Goal: Register for event/course: Sign up to attend an event or enroll in a course

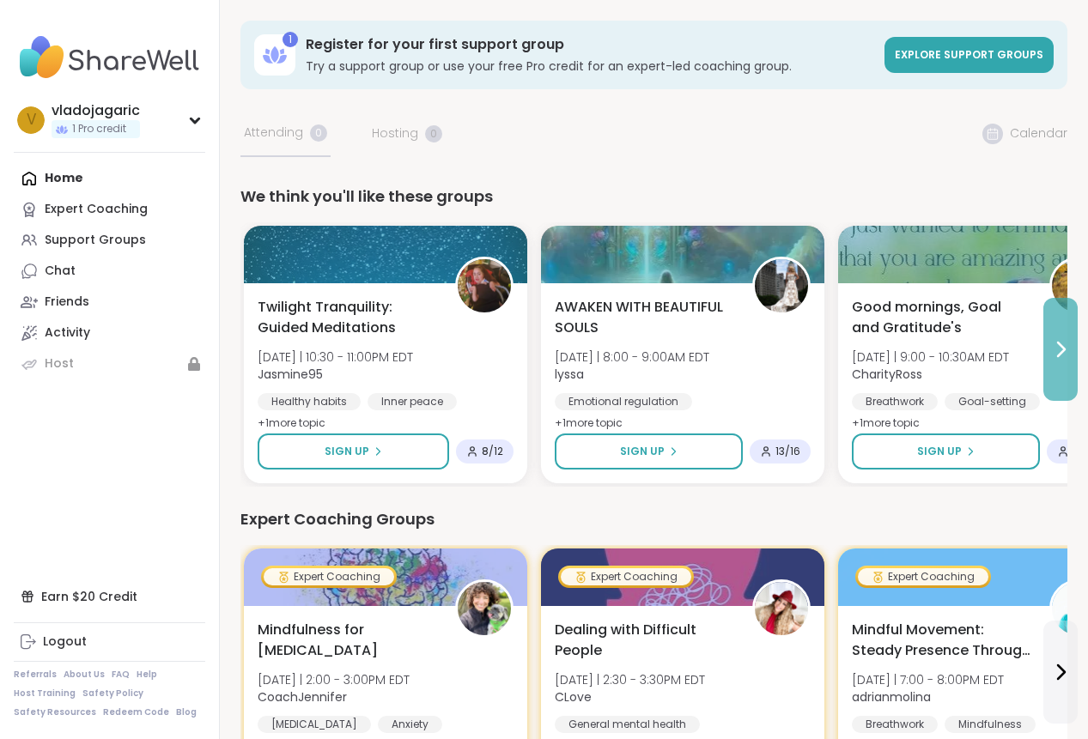
click at [1049, 347] on button at bounding box center [1060, 349] width 34 height 103
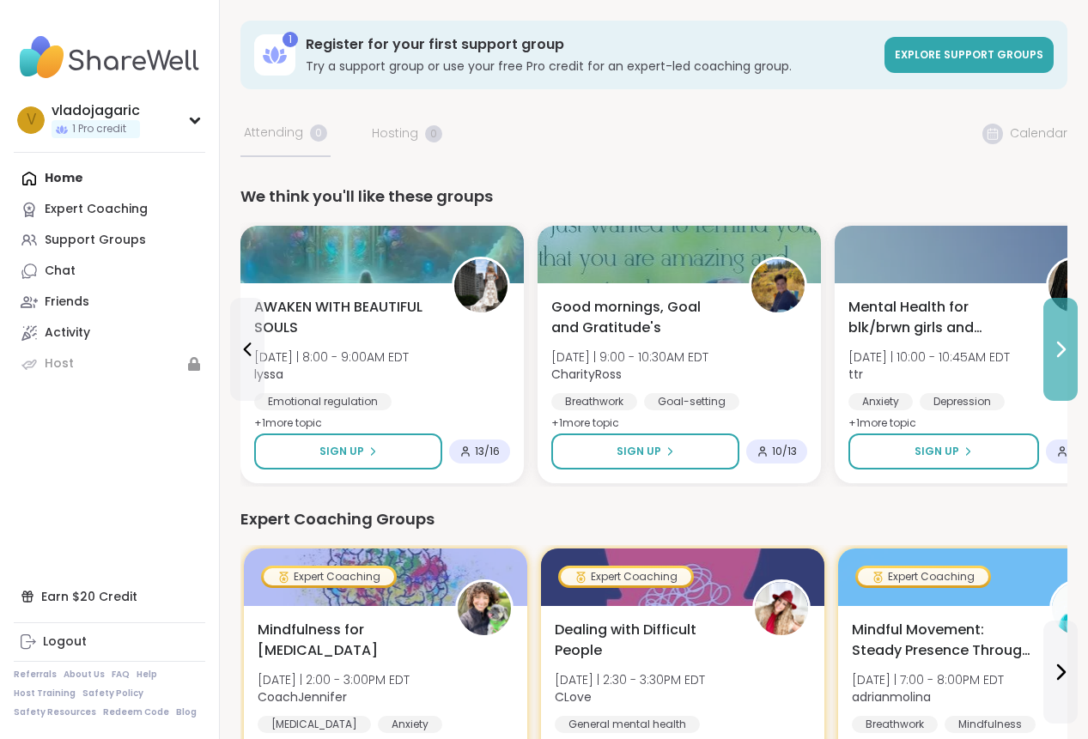
click at [1049, 348] on button at bounding box center [1060, 349] width 34 height 103
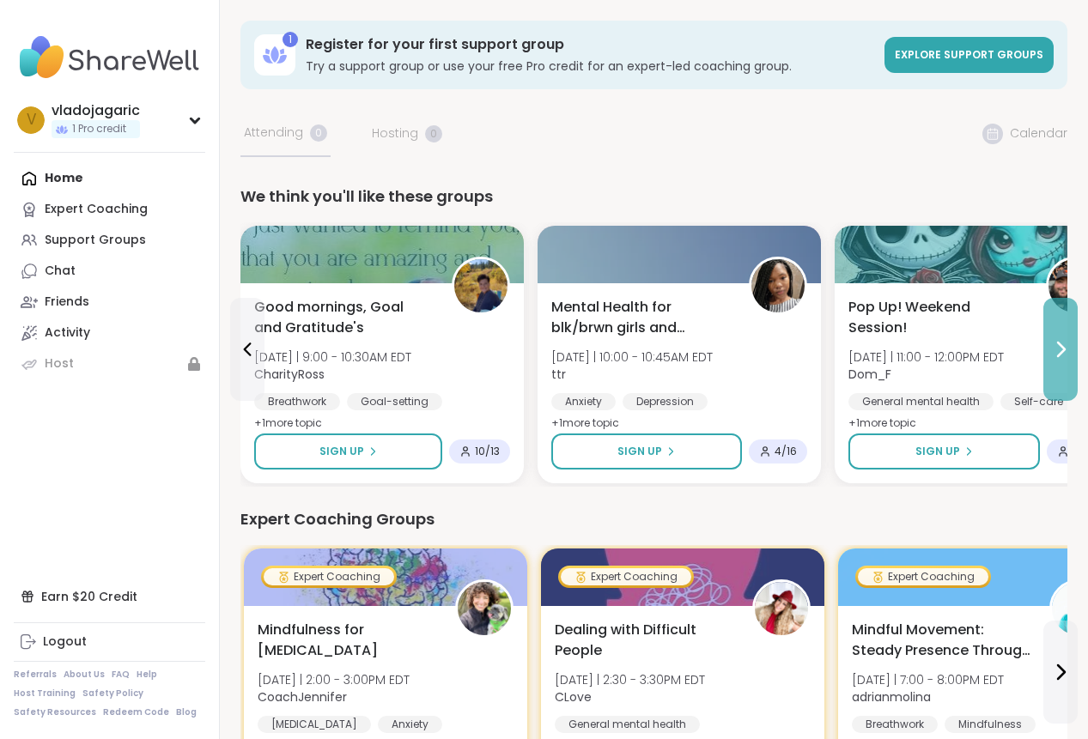
click at [1049, 348] on button at bounding box center [1060, 349] width 34 height 103
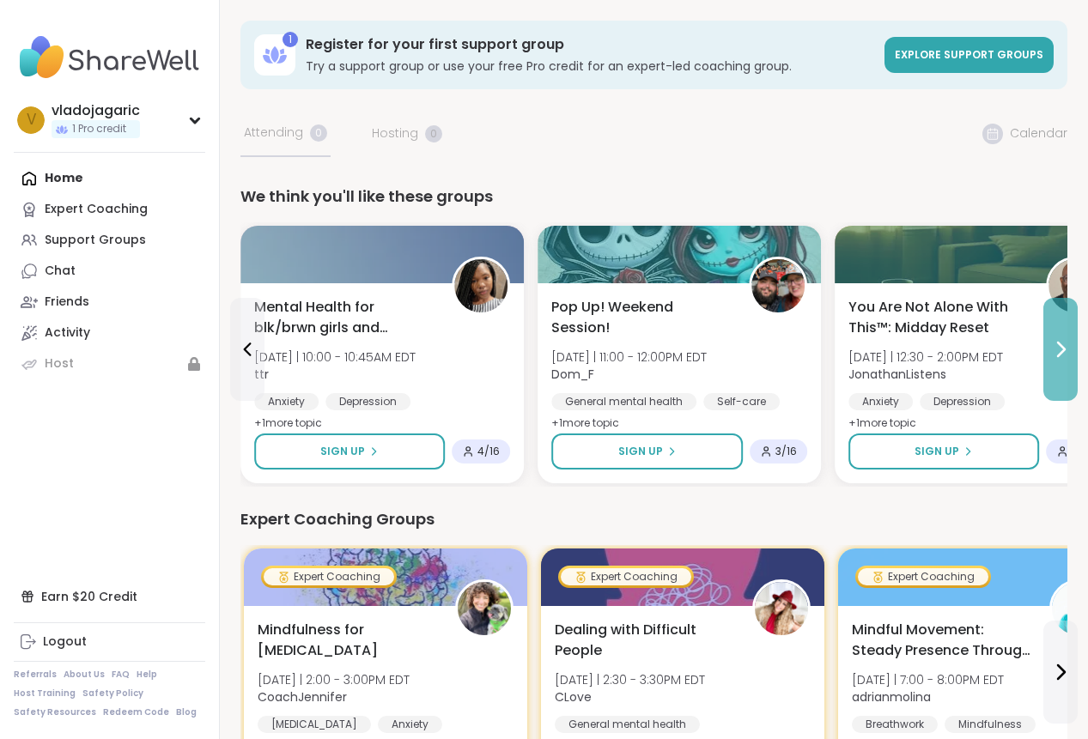
click at [1049, 348] on button at bounding box center [1060, 349] width 34 height 103
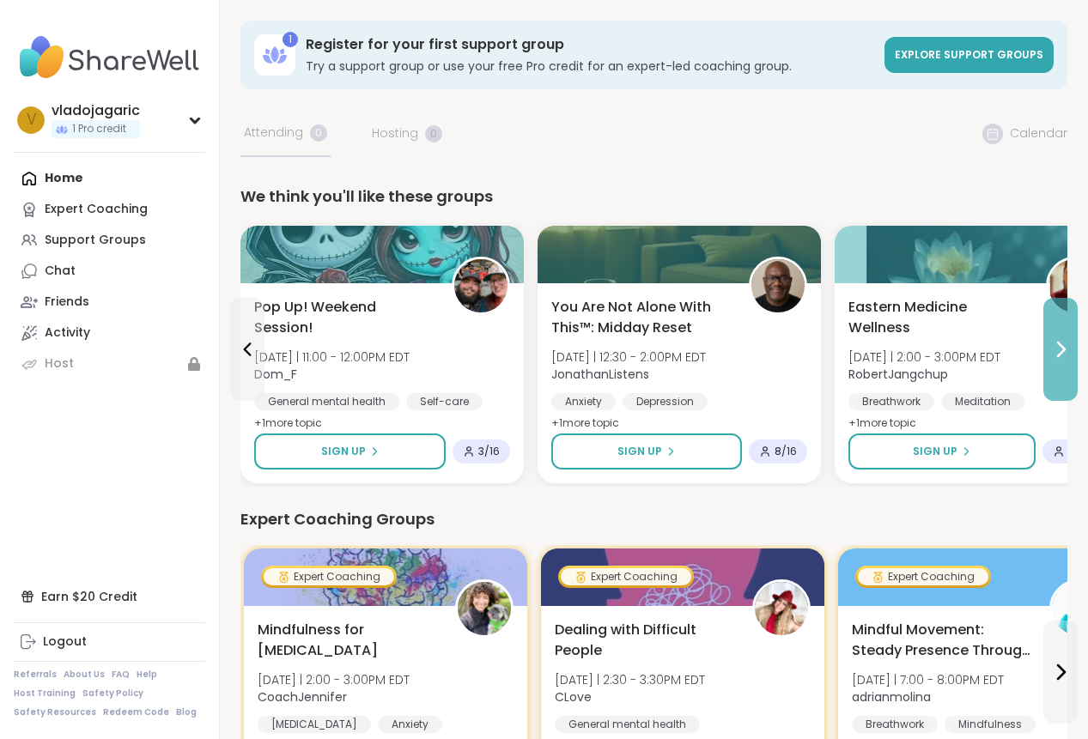
click at [1049, 348] on button at bounding box center [1060, 349] width 34 height 103
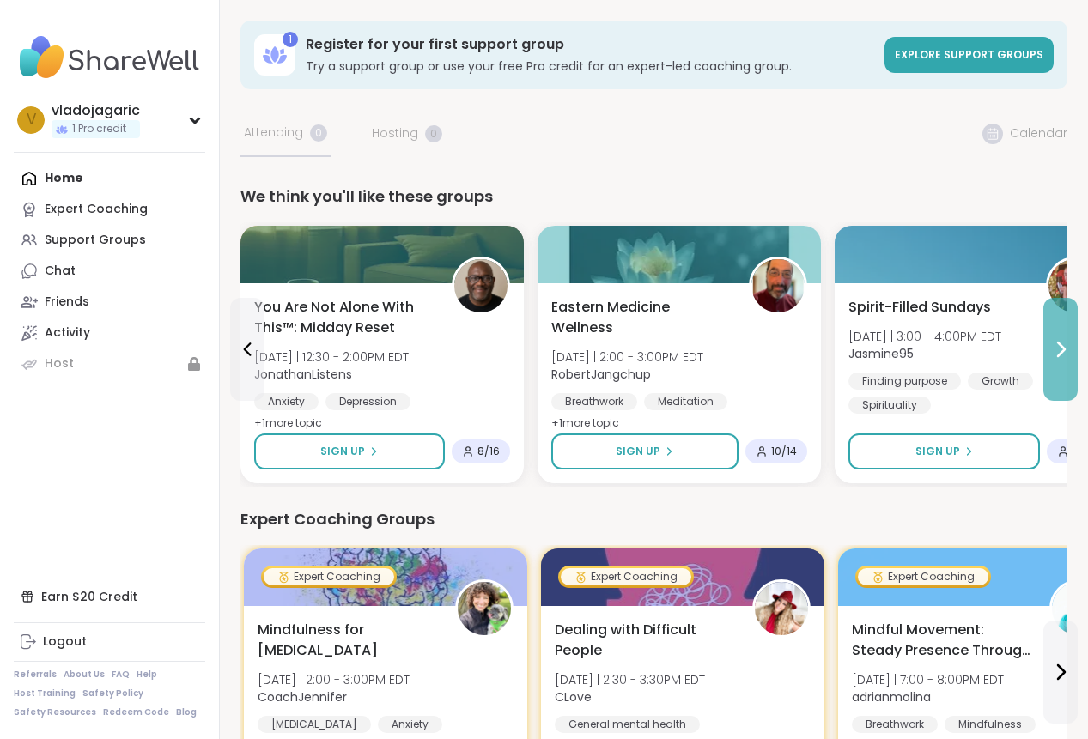
click at [1049, 348] on button at bounding box center [1060, 349] width 34 height 103
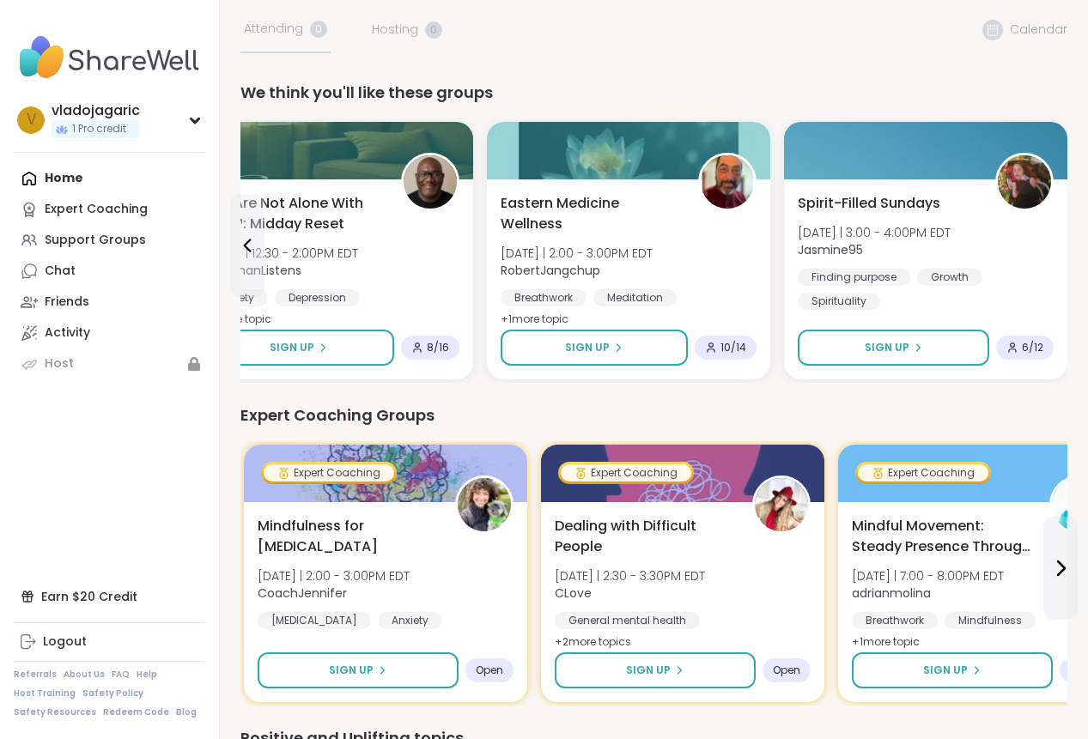
scroll to position [239, 0]
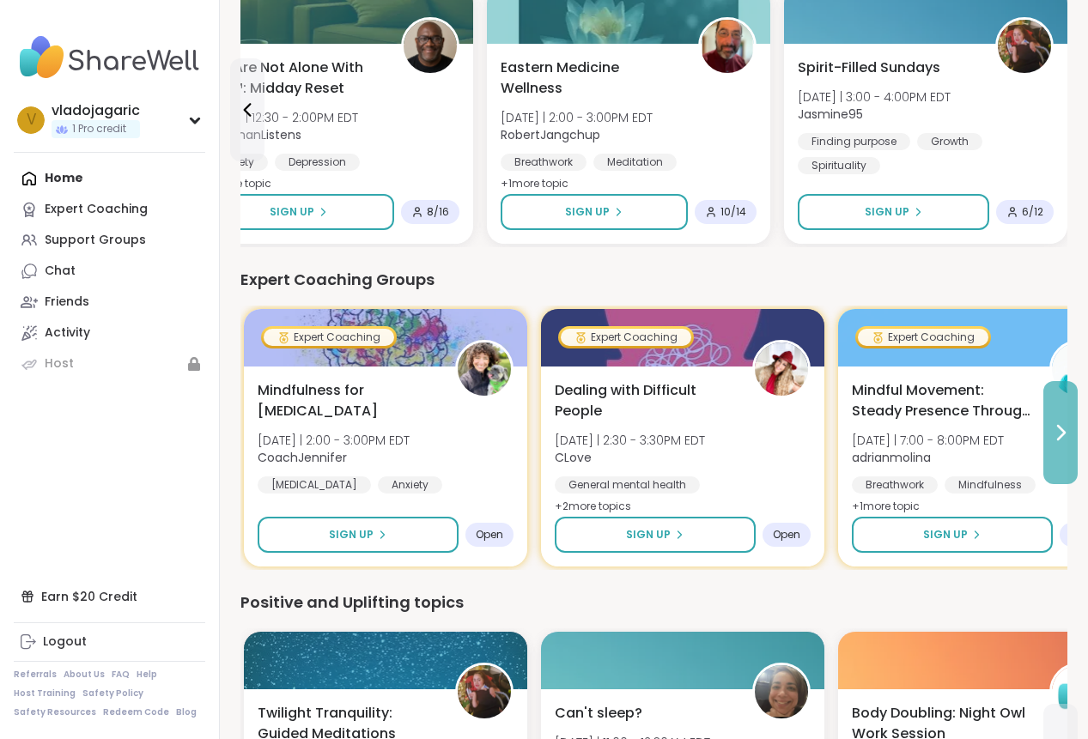
click at [1049, 445] on button at bounding box center [1060, 432] width 34 height 103
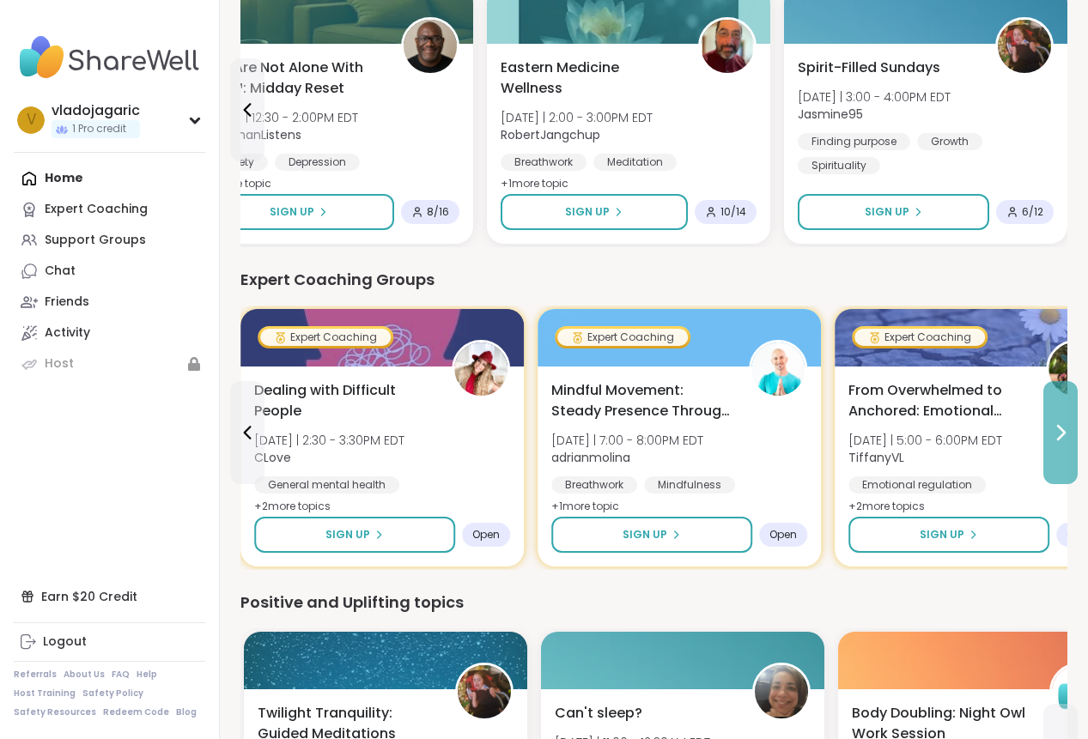
click at [1049, 445] on button at bounding box center [1060, 432] width 34 height 103
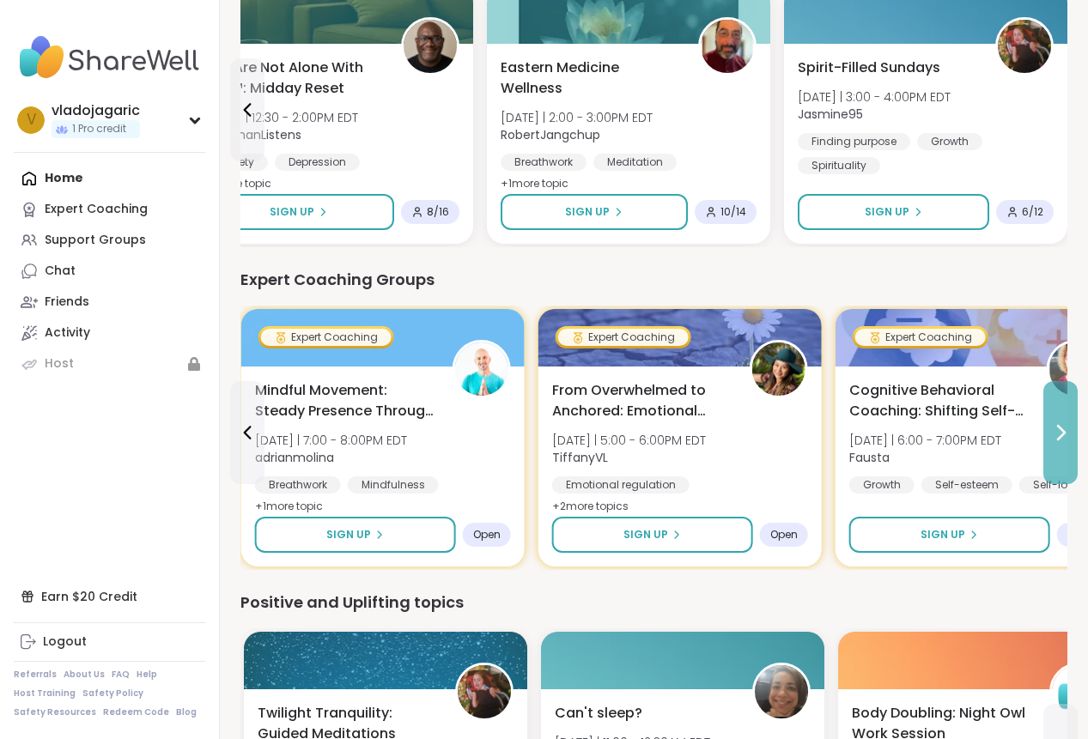
click at [1049, 445] on button at bounding box center [1060, 432] width 34 height 103
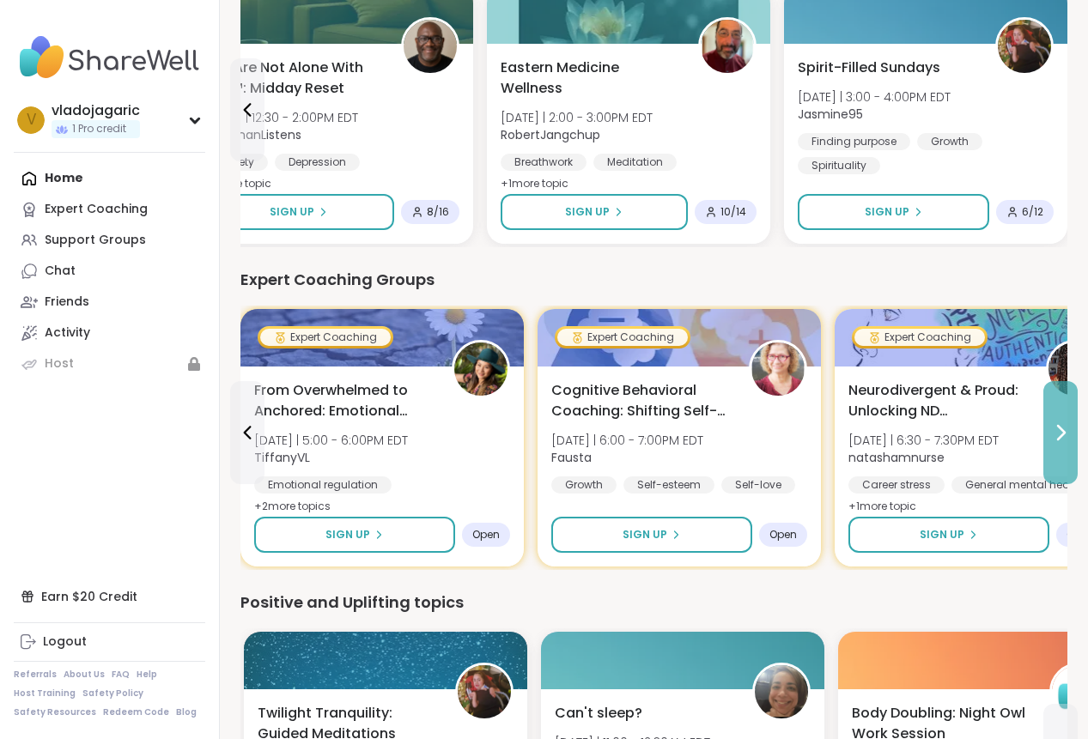
click at [1049, 445] on button at bounding box center [1060, 432] width 34 height 103
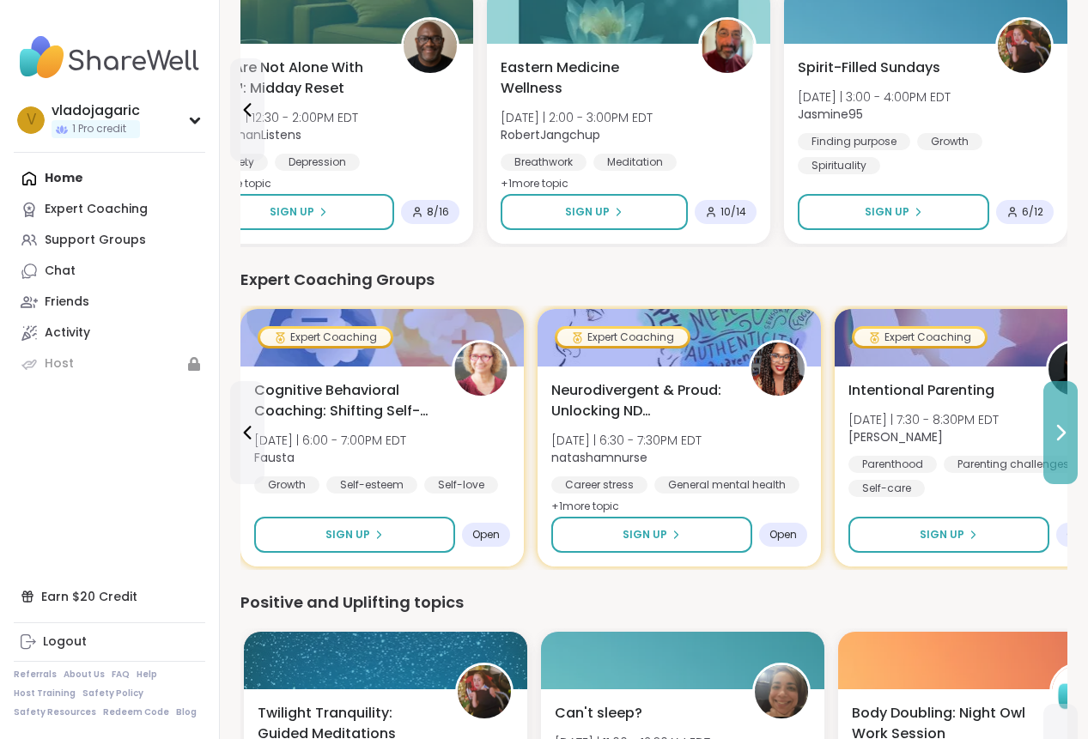
click at [1049, 445] on button at bounding box center [1060, 432] width 34 height 103
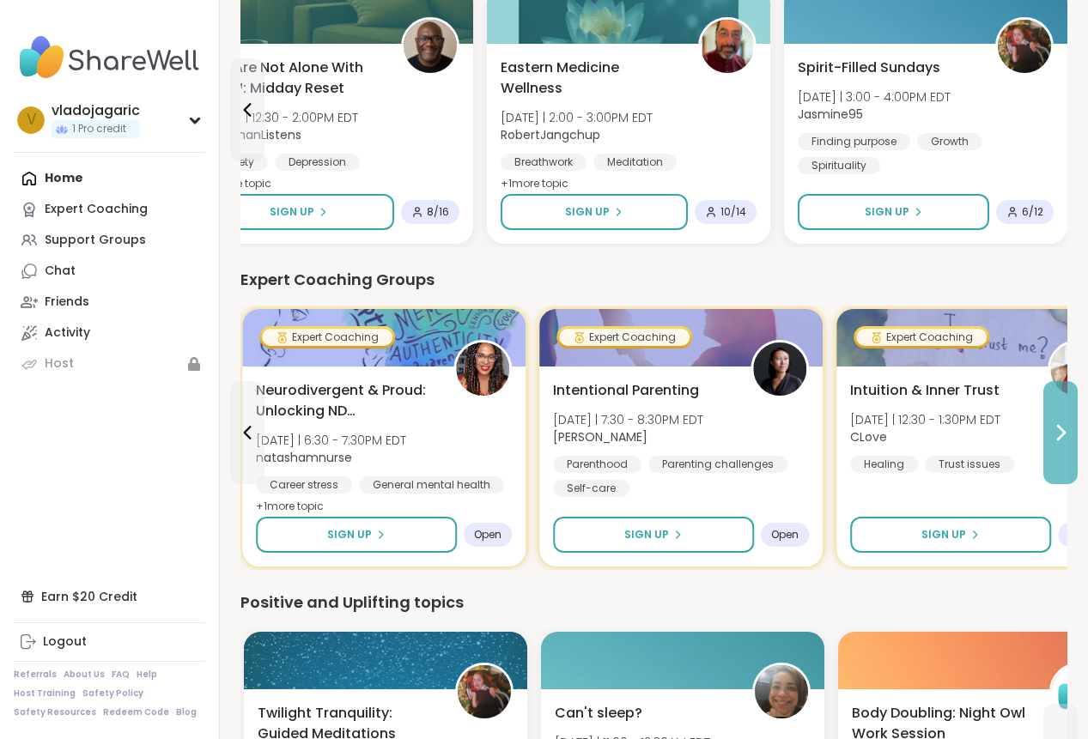
click at [1049, 445] on button at bounding box center [1060, 432] width 34 height 103
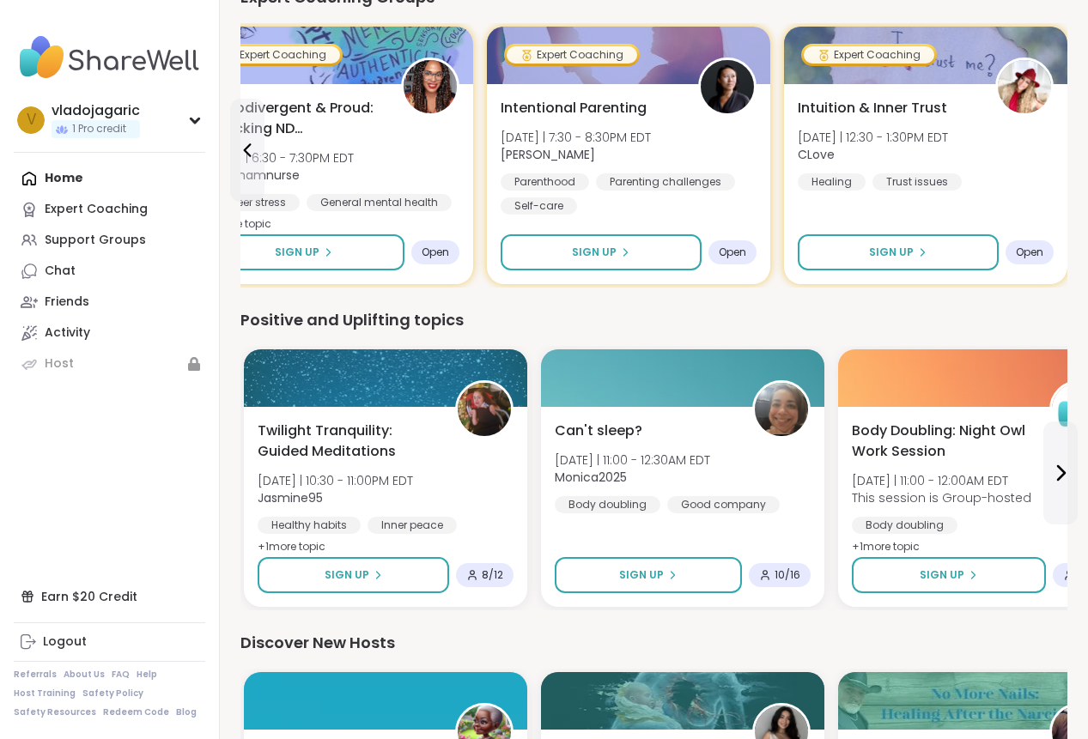
scroll to position [573, 0]
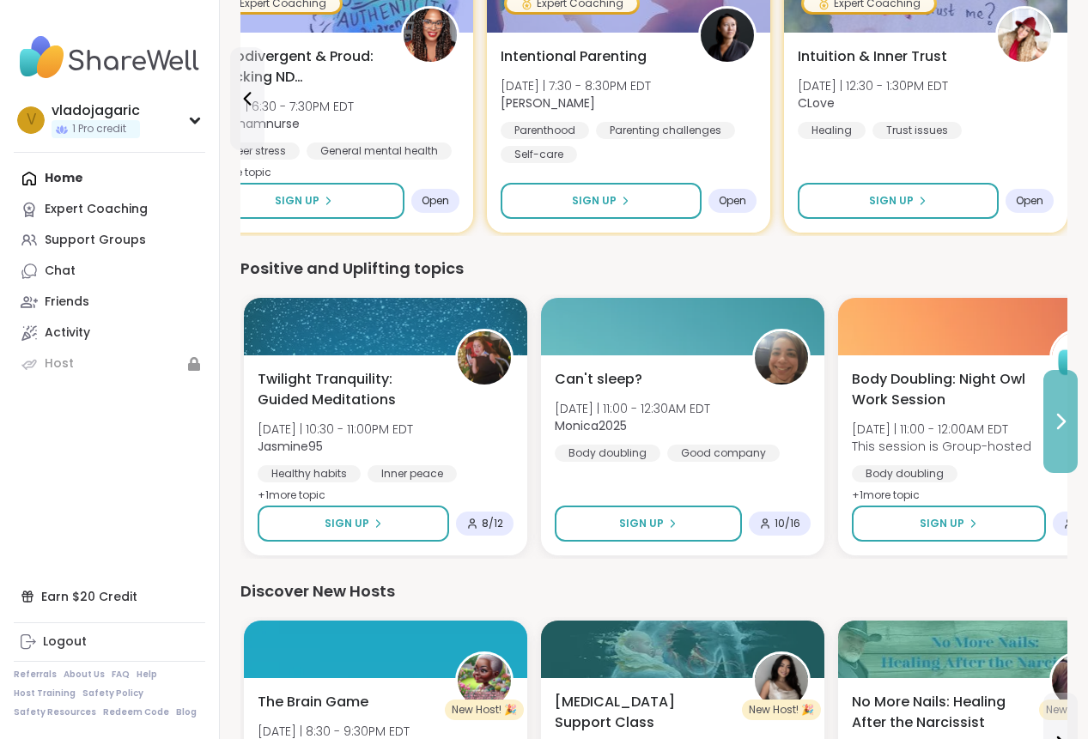
click at [1049, 409] on button at bounding box center [1060, 421] width 34 height 103
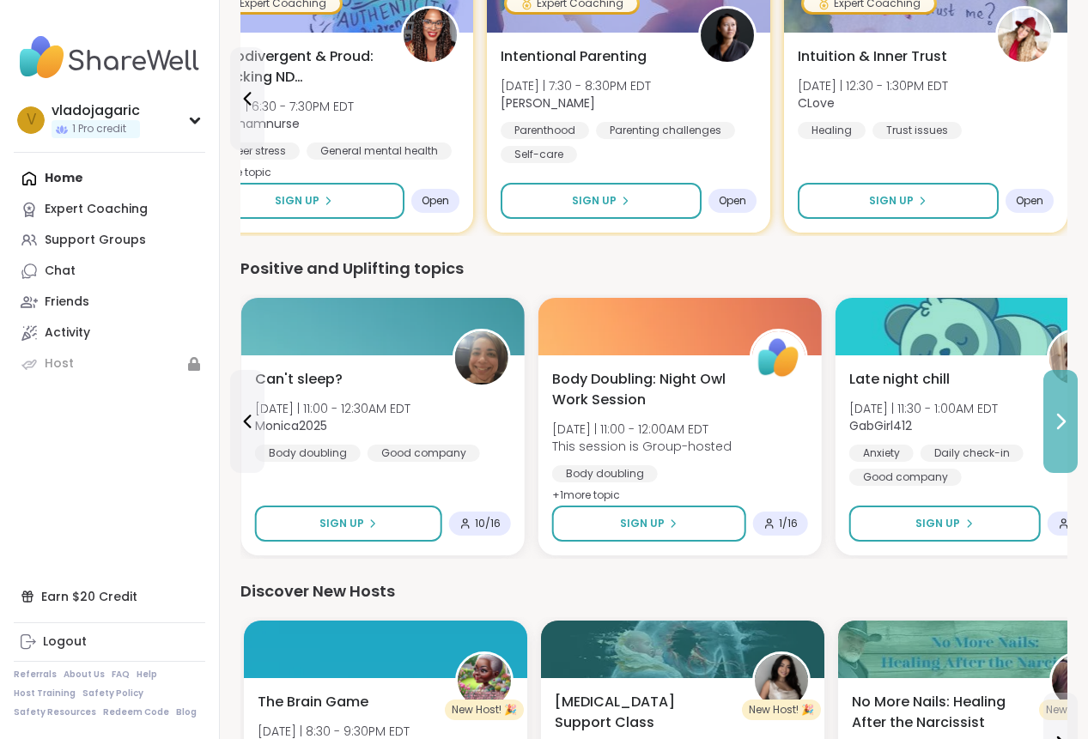
click at [1049, 409] on button at bounding box center [1060, 421] width 34 height 103
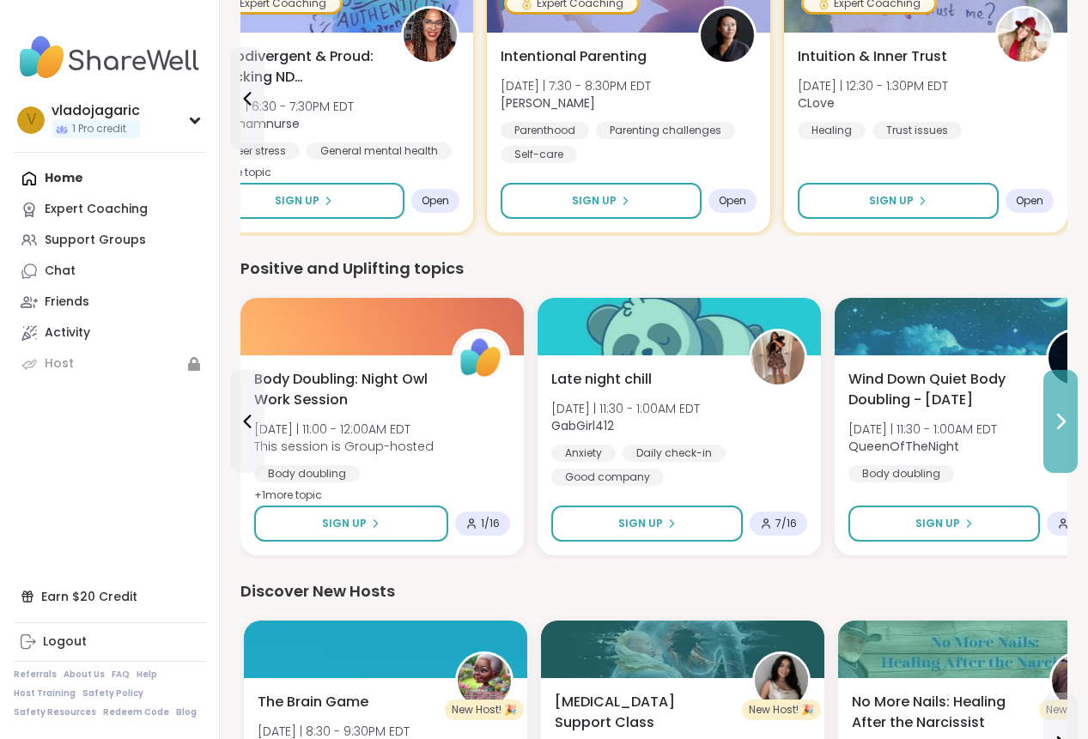
click at [1049, 409] on button at bounding box center [1060, 421] width 34 height 103
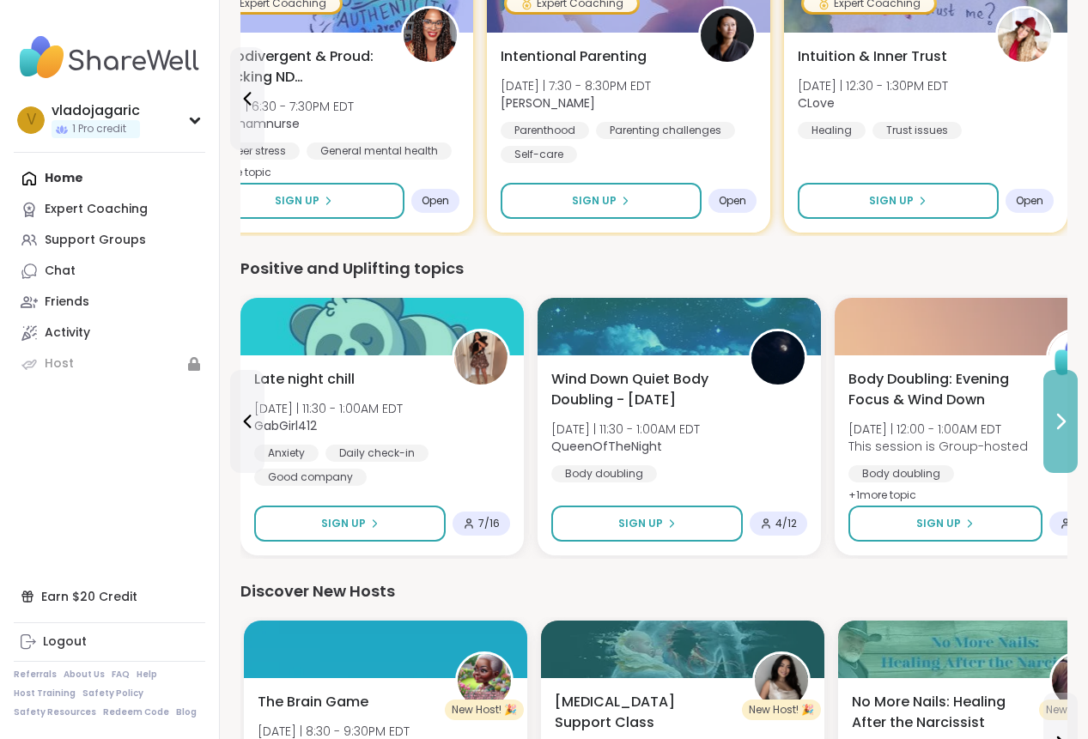
click at [1049, 409] on button at bounding box center [1060, 421] width 34 height 103
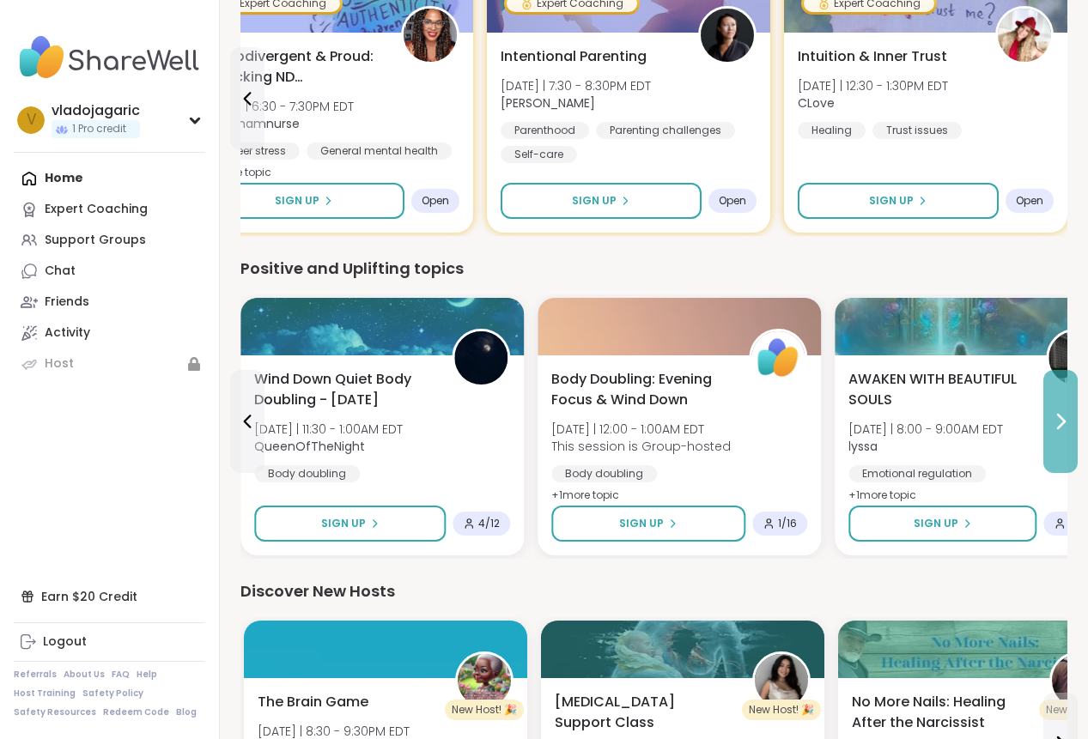
click at [1049, 409] on button at bounding box center [1060, 421] width 34 height 103
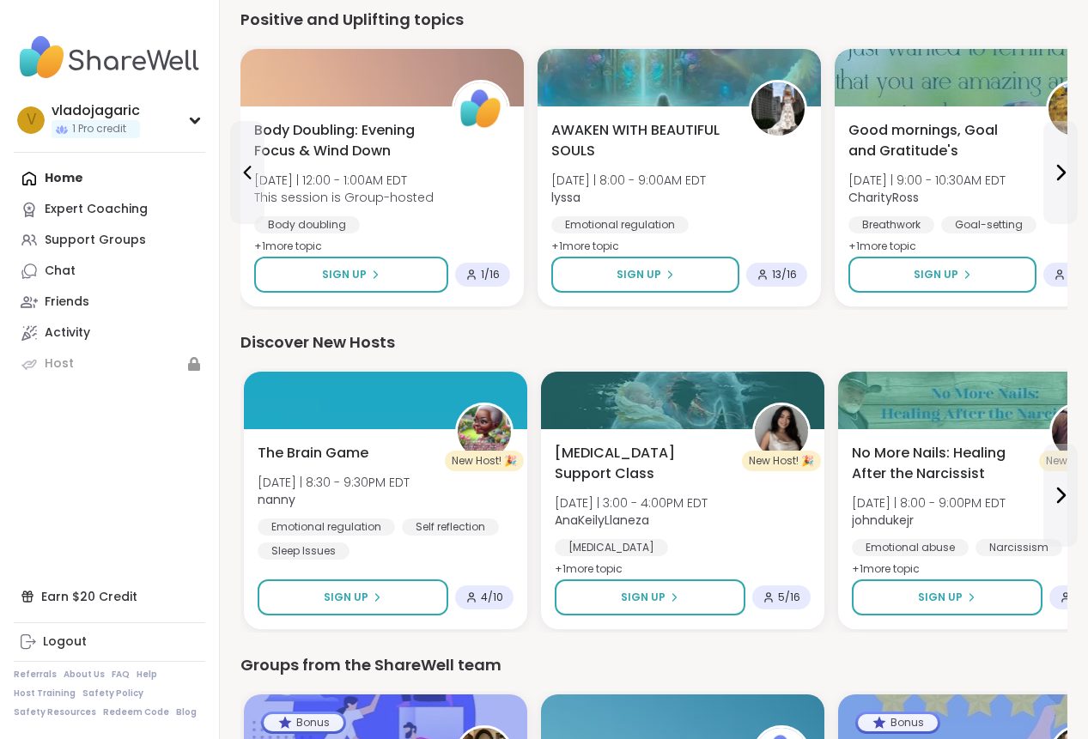
scroll to position [844, 0]
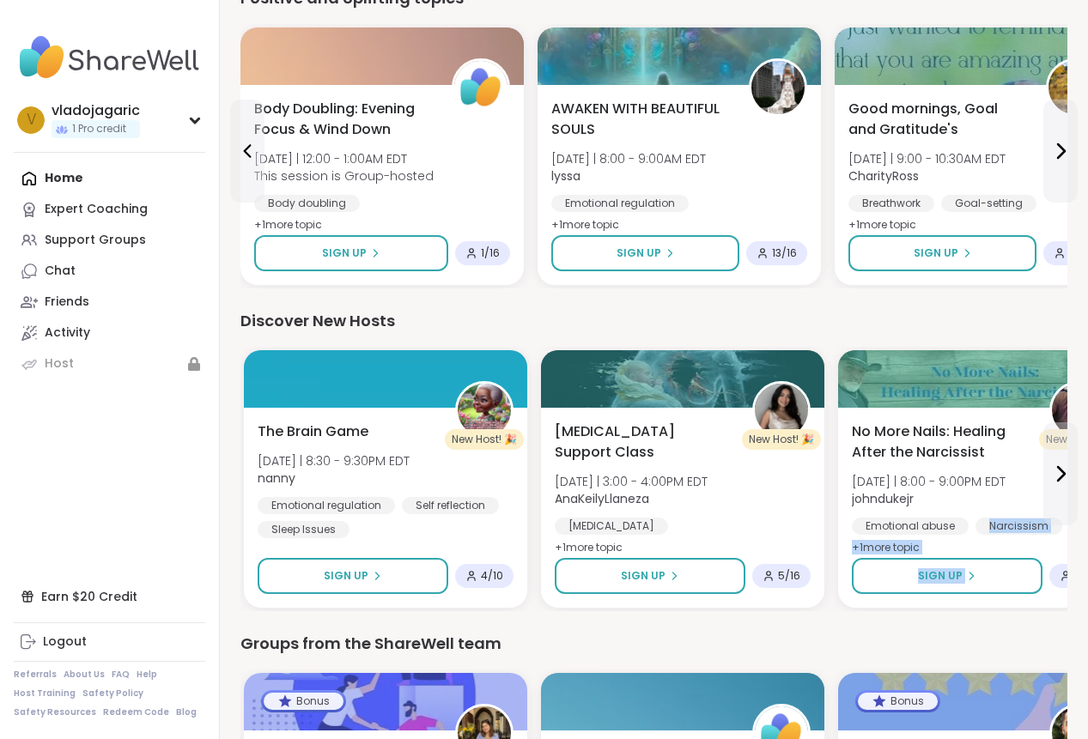
drag, startPoint x: 1085, startPoint y: 506, endPoint x: 1078, endPoint y: 539, distance: 34.2
click at [1049, 548] on div "1 Register for your first support group Try a support group or use your free Pr…" at bounding box center [654, 73] width 868 height 1834
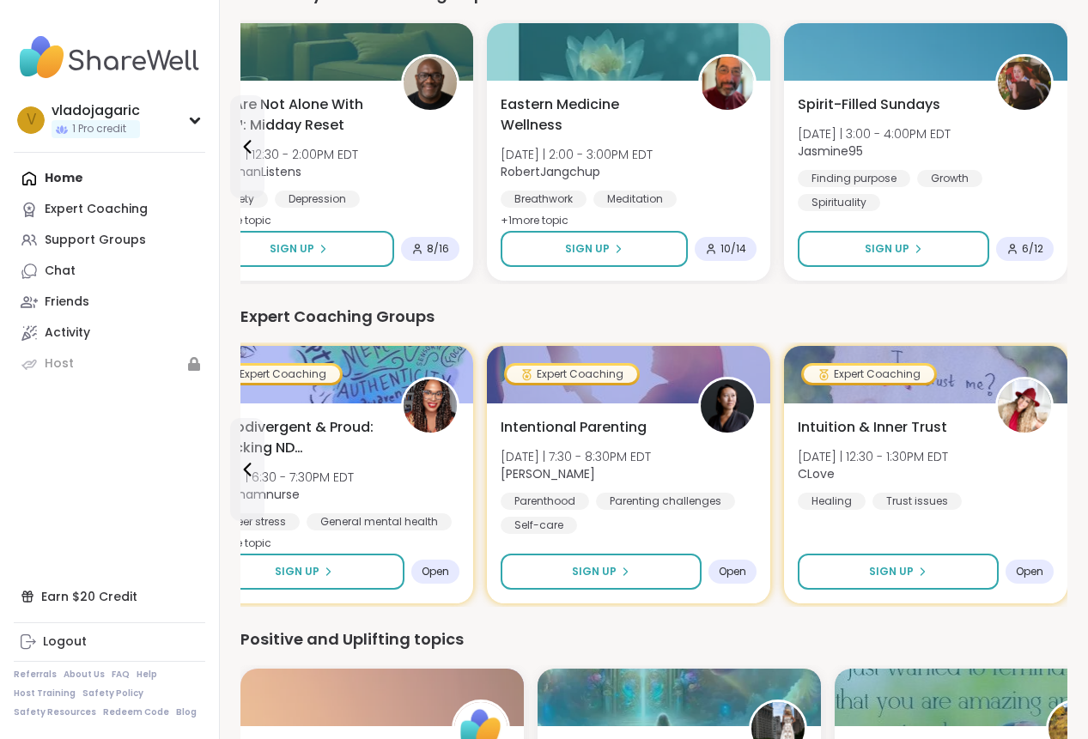
scroll to position [0, 0]
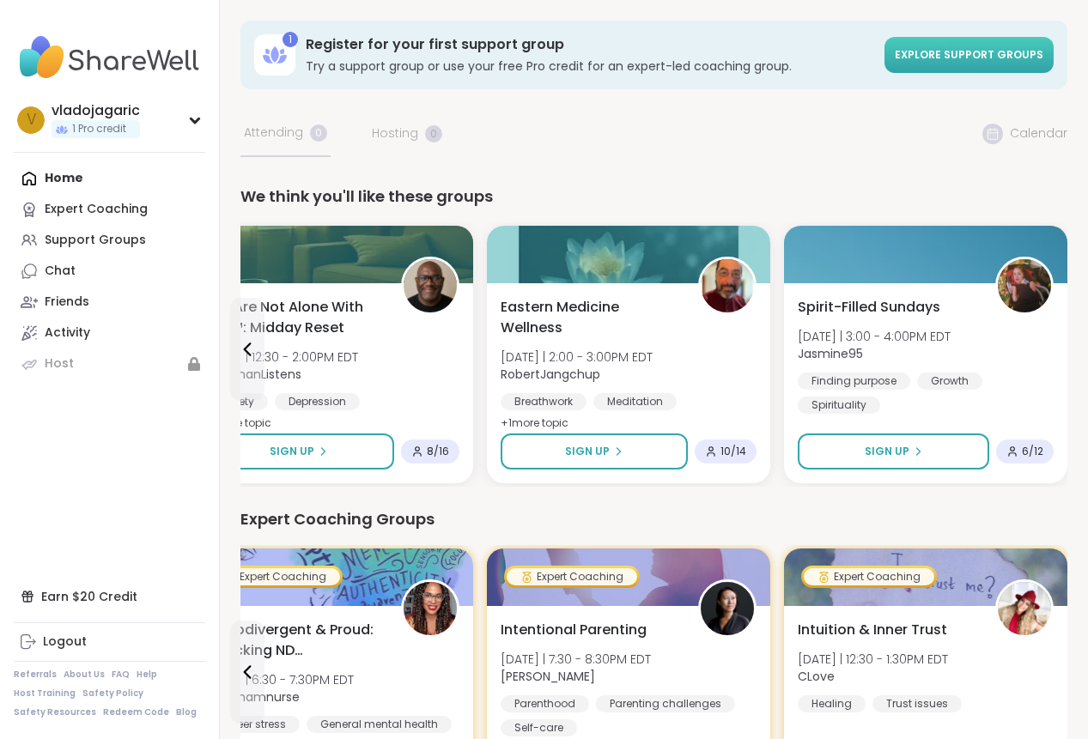
click at [952, 59] on span "Explore support groups" at bounding box center [968, 54] width 148 height 15
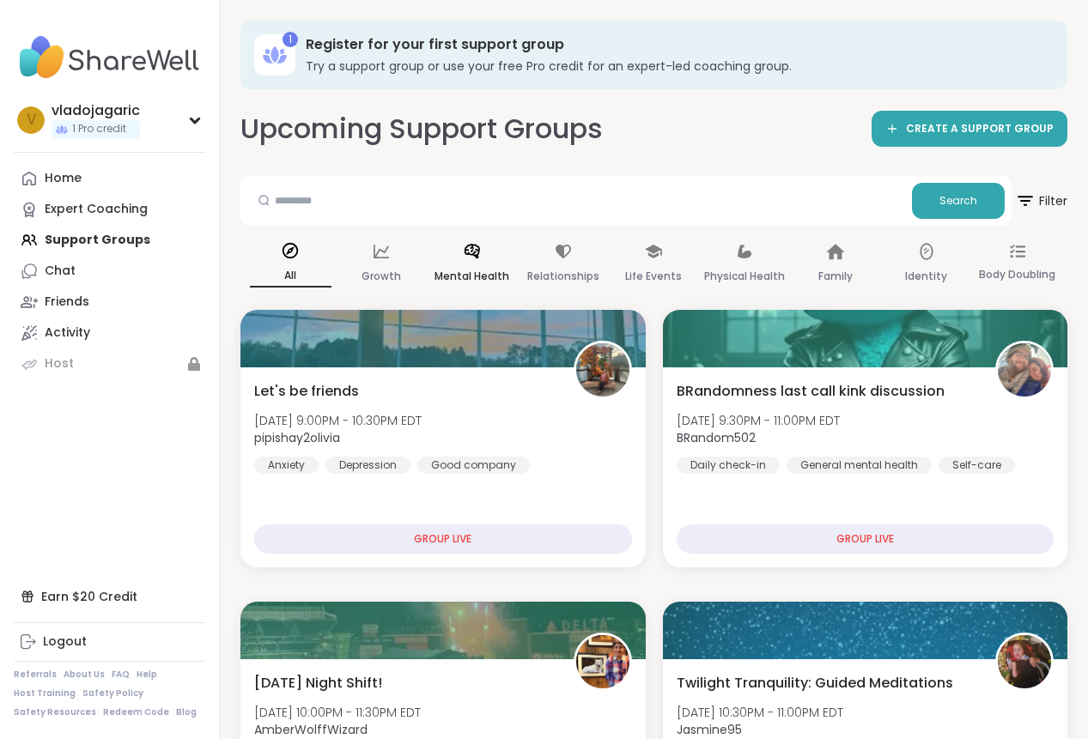
click at [447, 247] on div "Mental Health" at bounding box center [472, 265] width 82 height 64
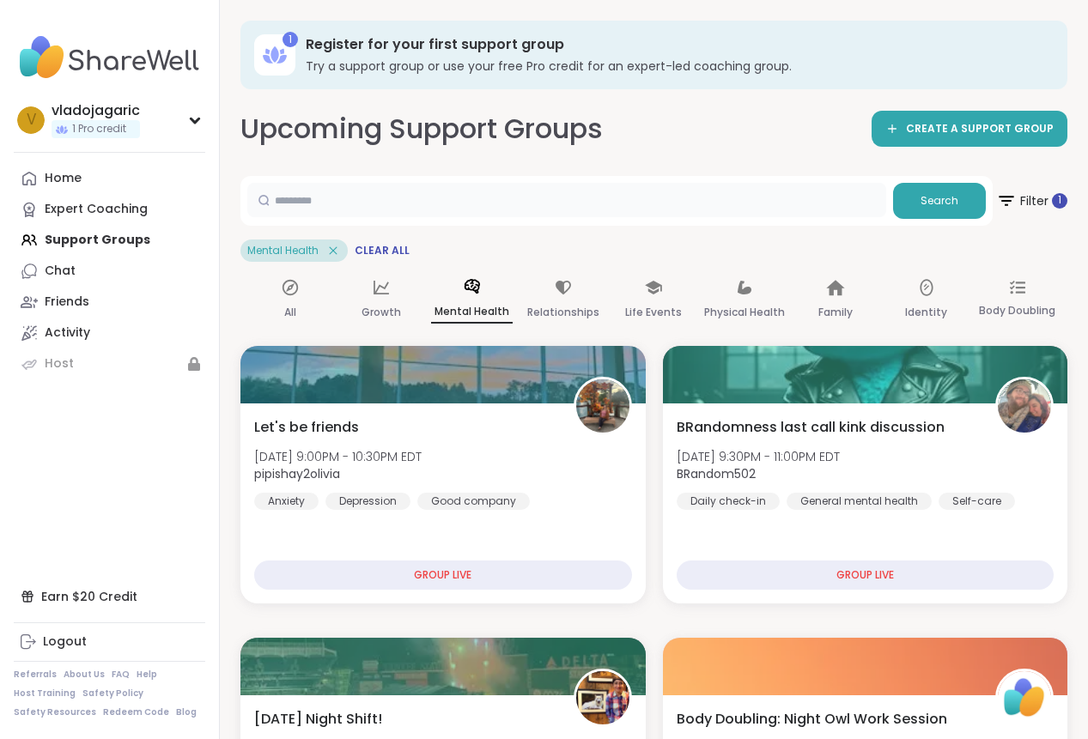
click at [300, 208] on input "text" at bounding box center [566, 200] width 639 height 34
type input "**********"
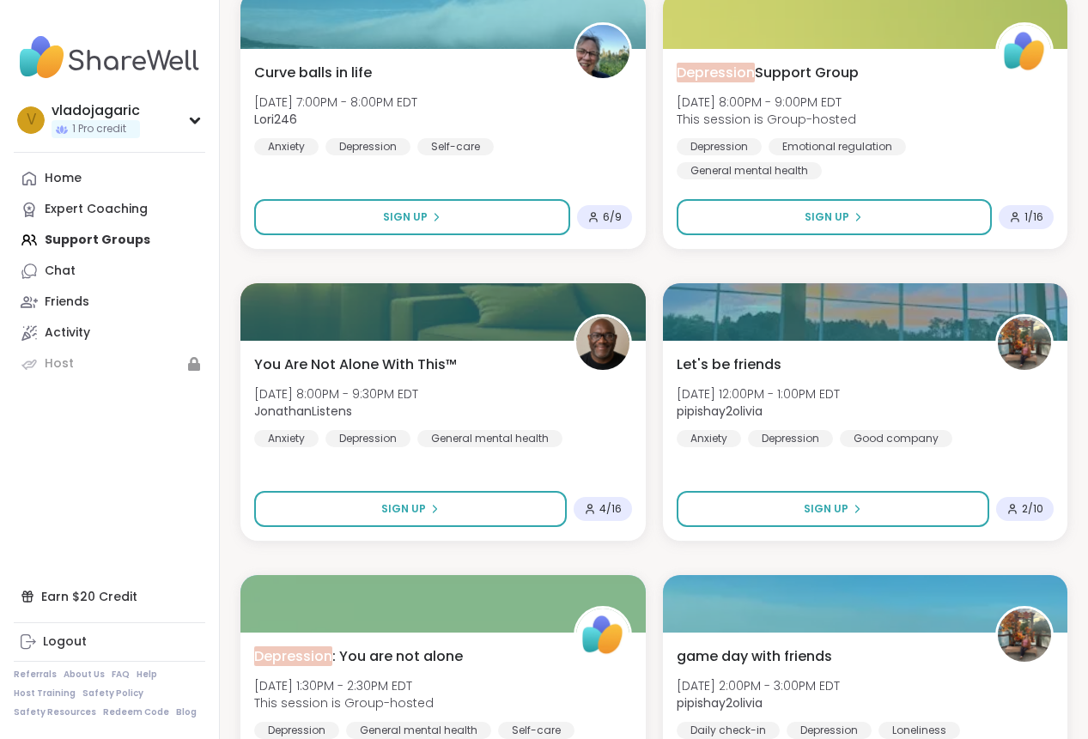
scroll to position [2081, 0]
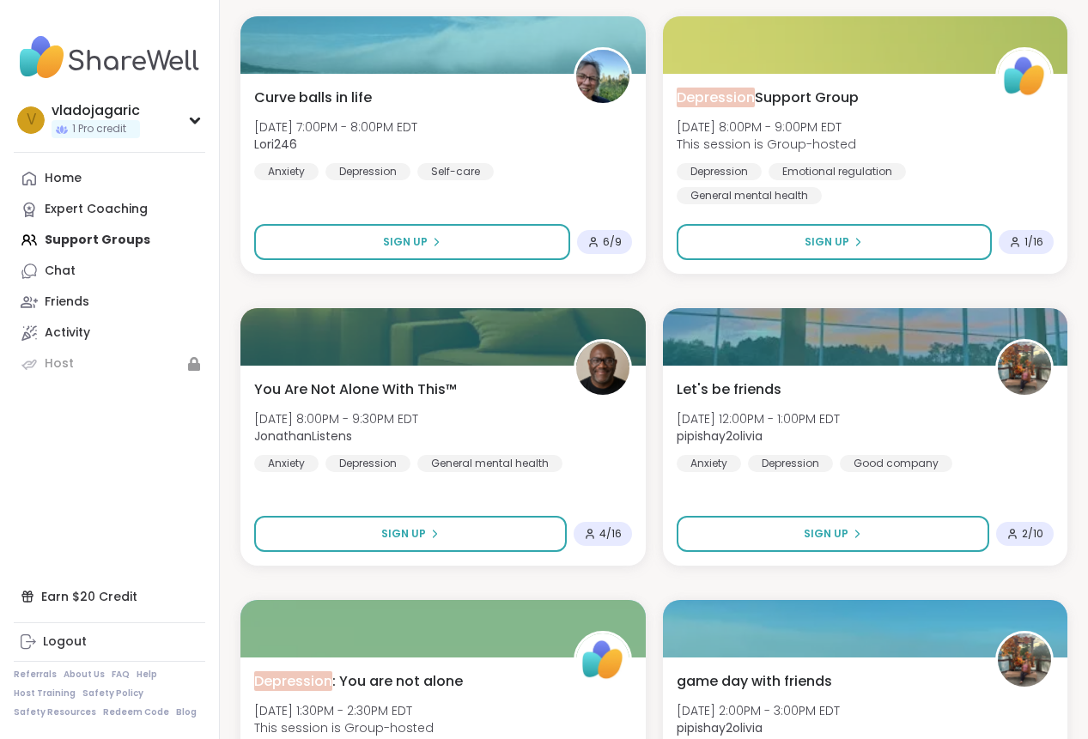
click at [1049, 306] on div "**********" at bounding box center [654, 728] width 868 height 5618
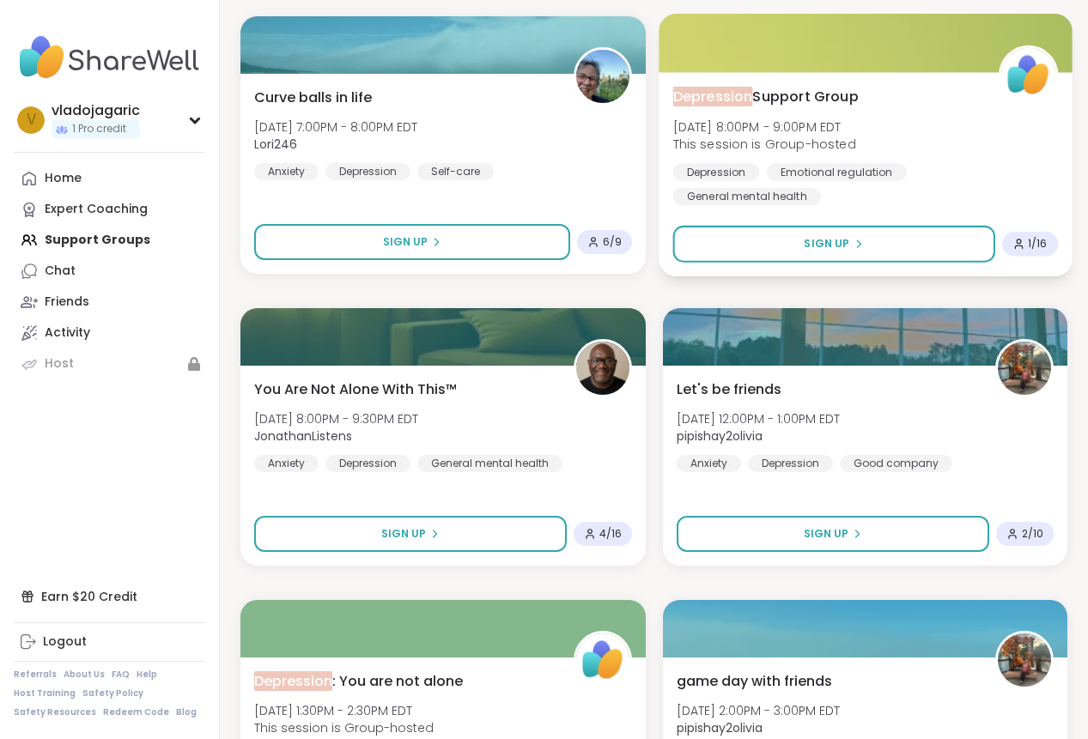
click at [738, 170] on div "Depression" at bounding box center [715, 171] width 87 height 17
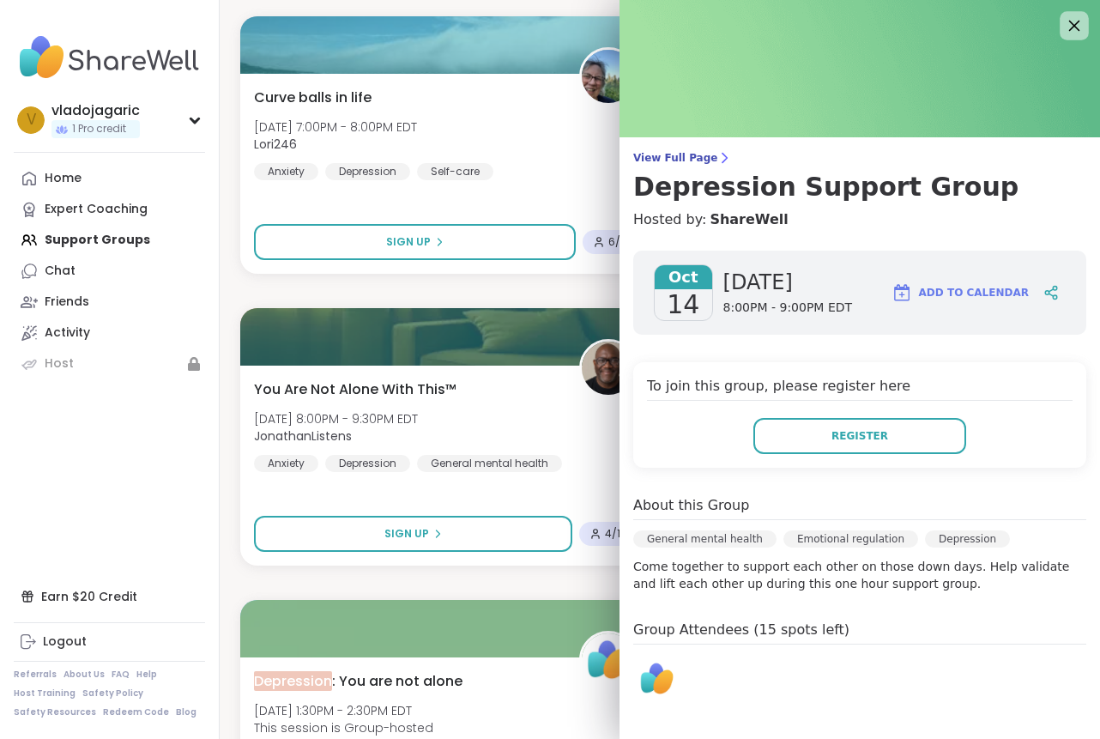
click at [1049, 21] on icon at bounding box center [1074, 25] width 21 height 21
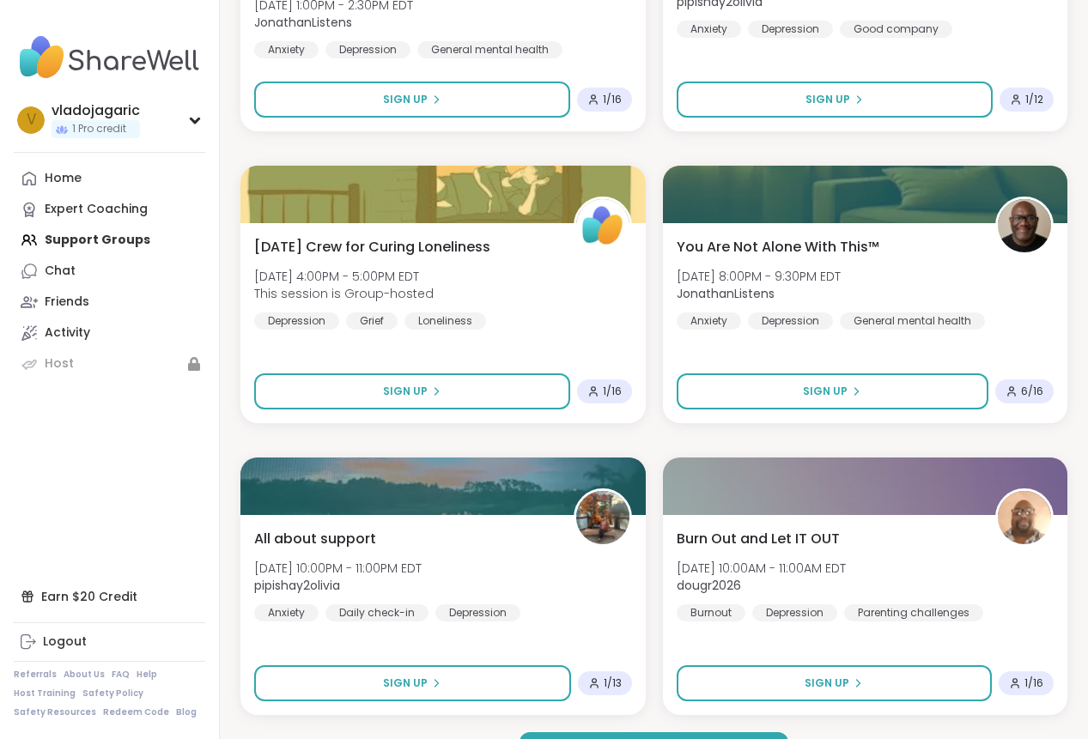
scroll to position [4896, 0]
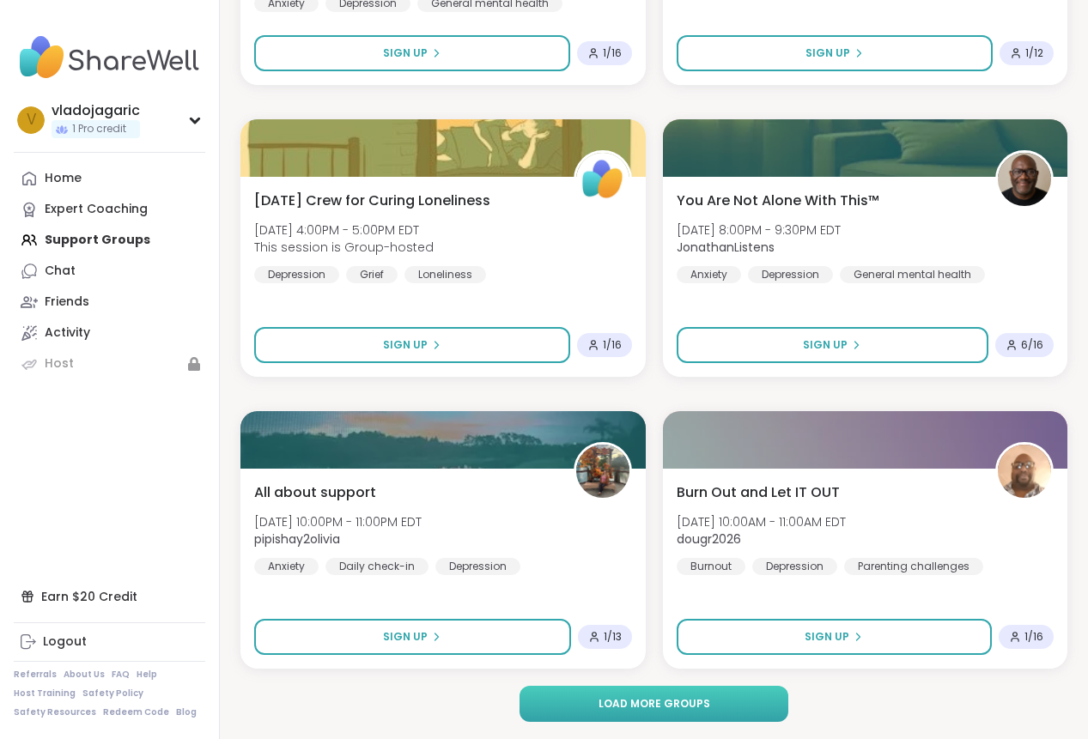
click at [747, 706] on button "Load more groups" at bounding box center [653, 704] width 269 height 36
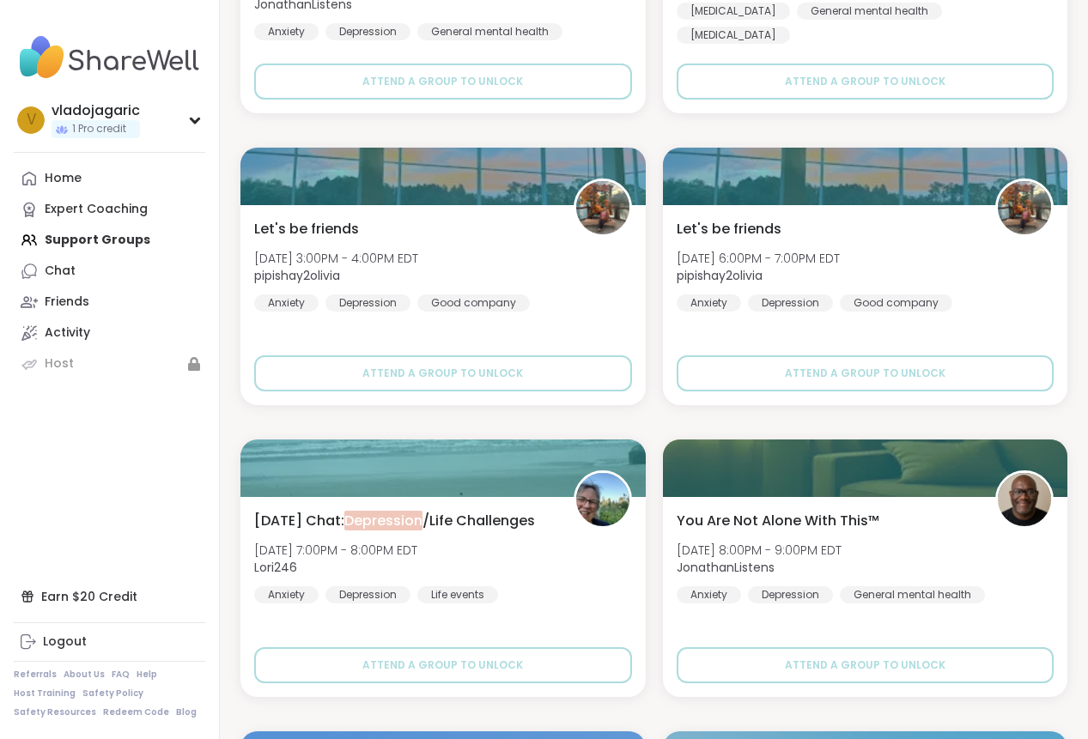
scroll to position [10149, 0]
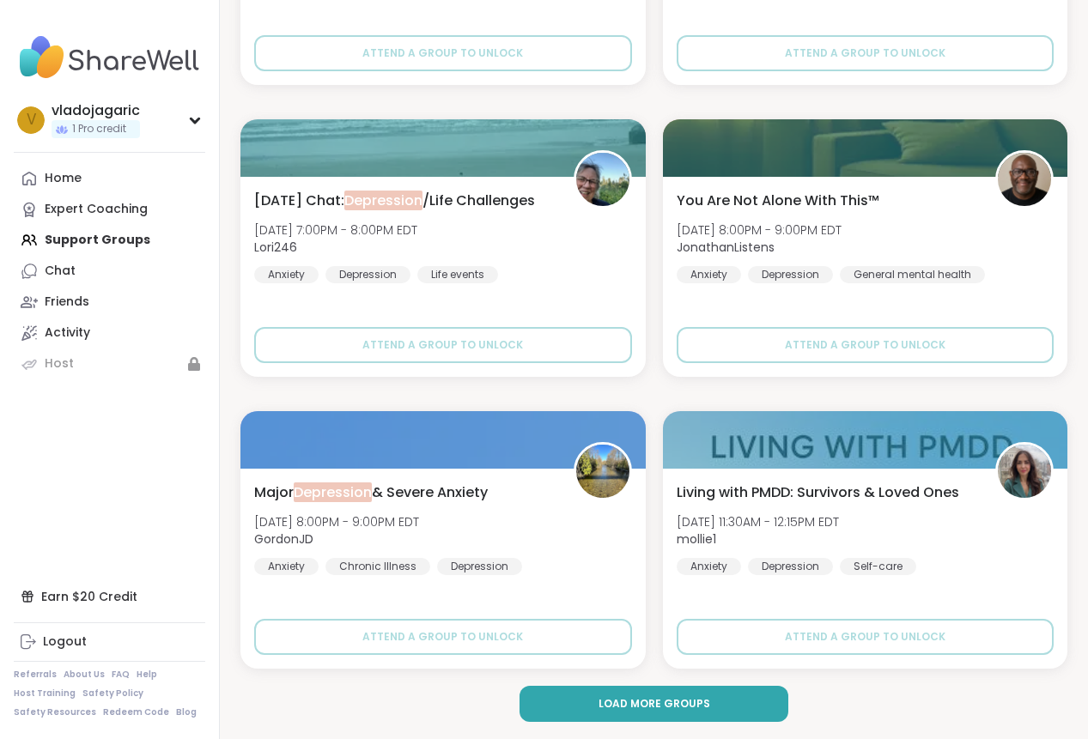
drag, startPoint x: 720, startPoint y: 706, endPoint x: 739, endPoint y: 690, distance: 25.0
click at [719, 706] on button "Load more groups" at bounding box center [653, 704] width 269 height 36
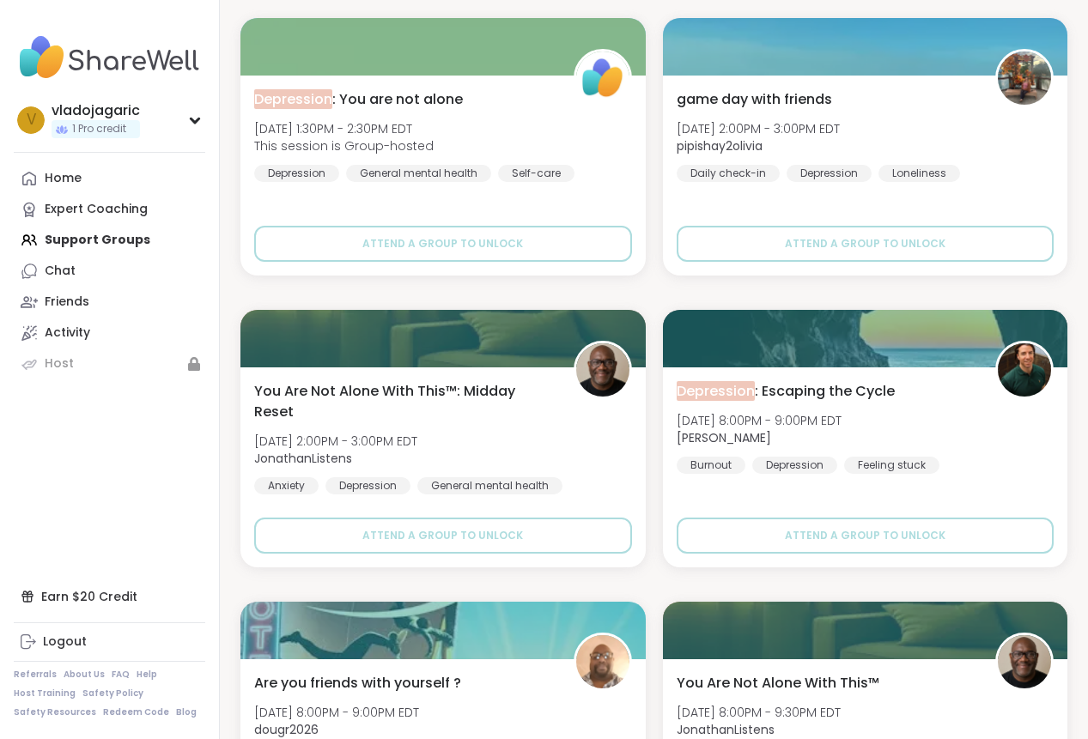
scroll to position [15403, 0]
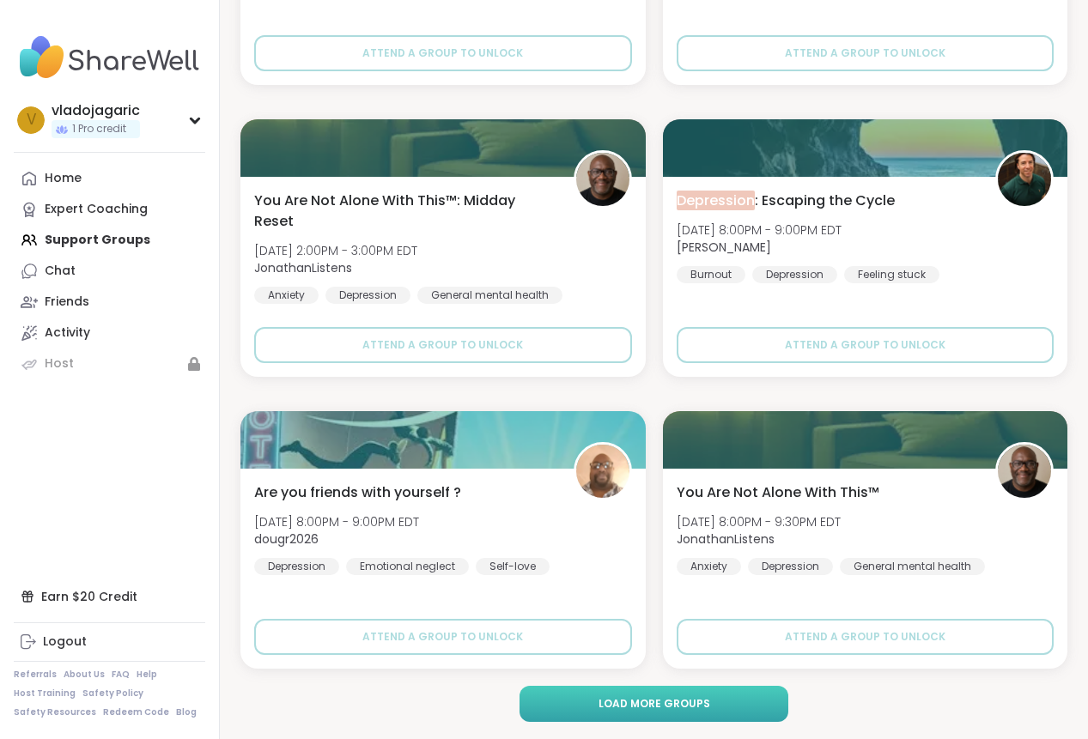
click at [609, 698] on span "Load more groups" at bounding box center [654, 703] width 112 height 15
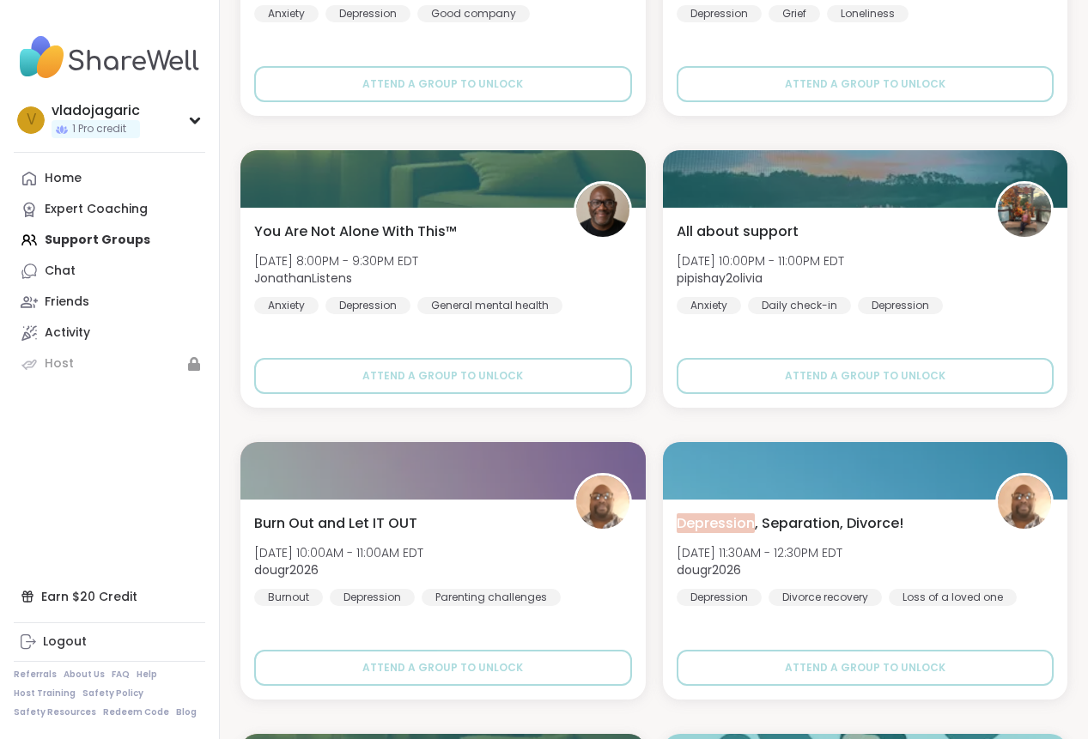
scroll to position [17517, 0]
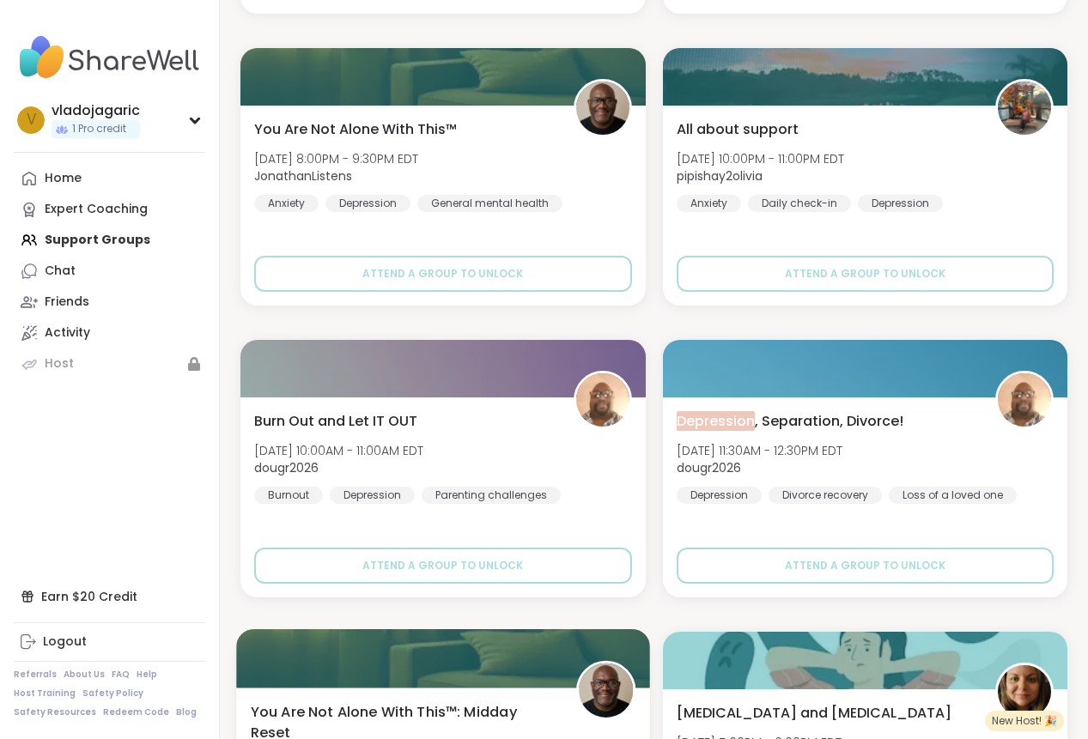
click at [617, 688] on img at bounding box center [606, 691] width 54 height 54
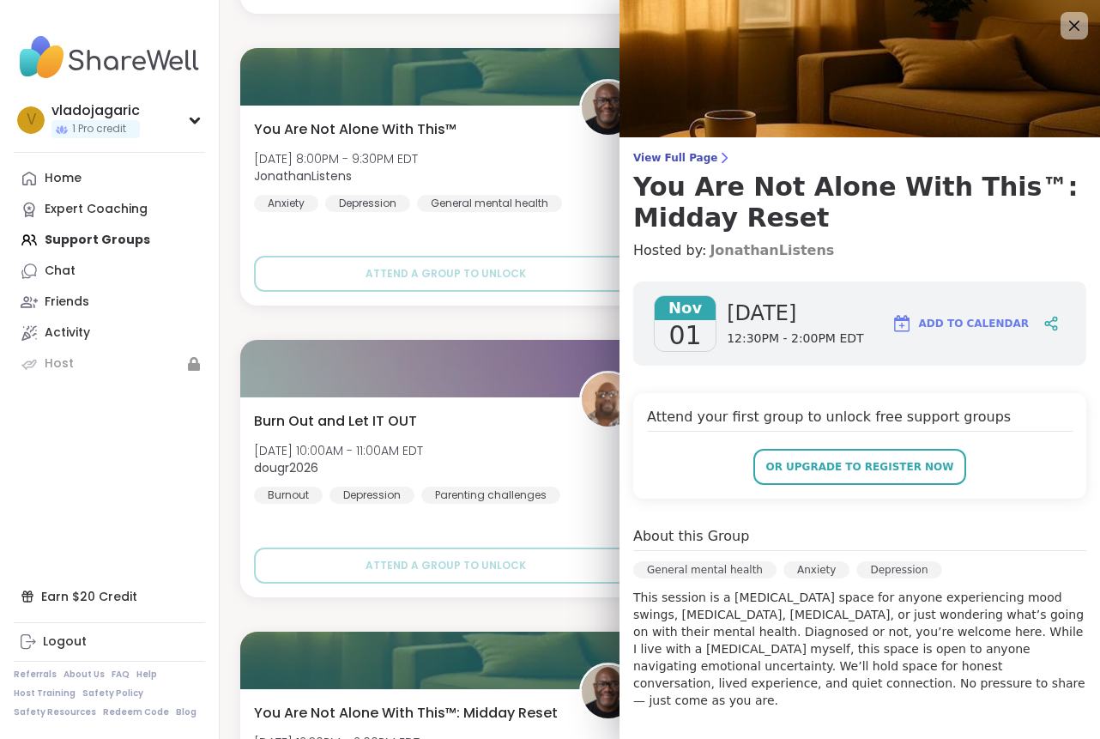
click at [743, 256] on link "JonathanListens" at bounding box center [772, 250] width 124 height 21
click at [1049, 26] on icon at bounding box center [1074, 25] width 21 height 21
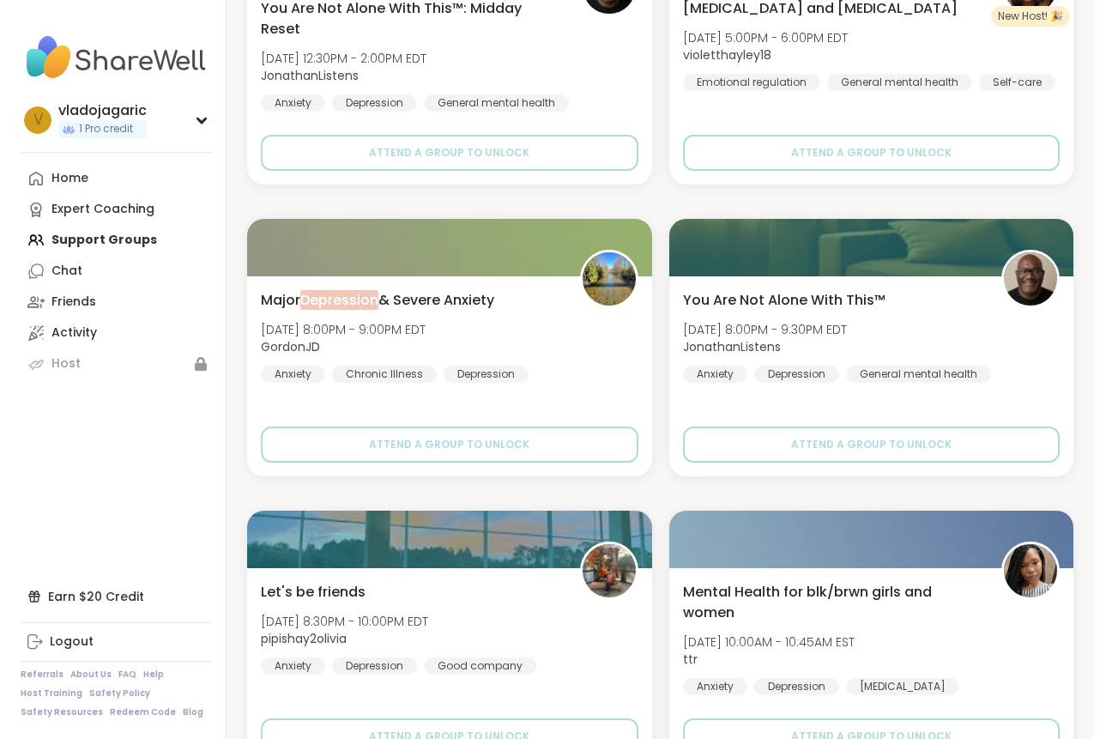
scroll to position [18035, 0]
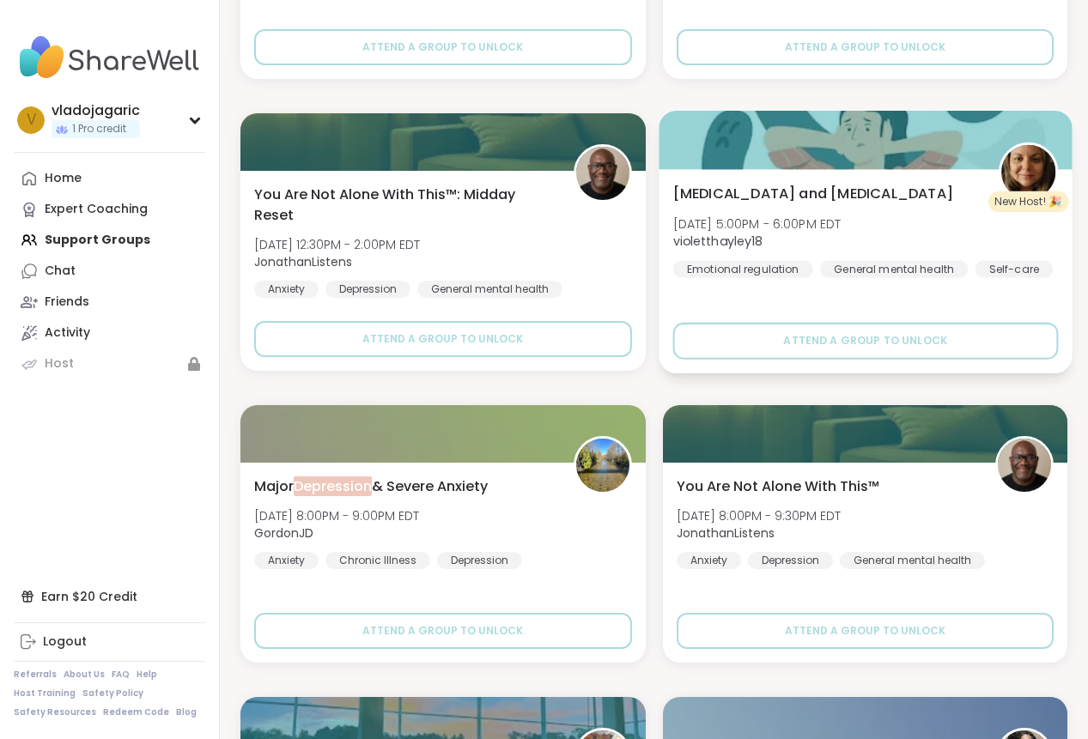
click at [820, 203] on span "[MEDICAL_DATA] and [MEDICAL_DATA]" at bounding box center [812, 193] width 280 height 21
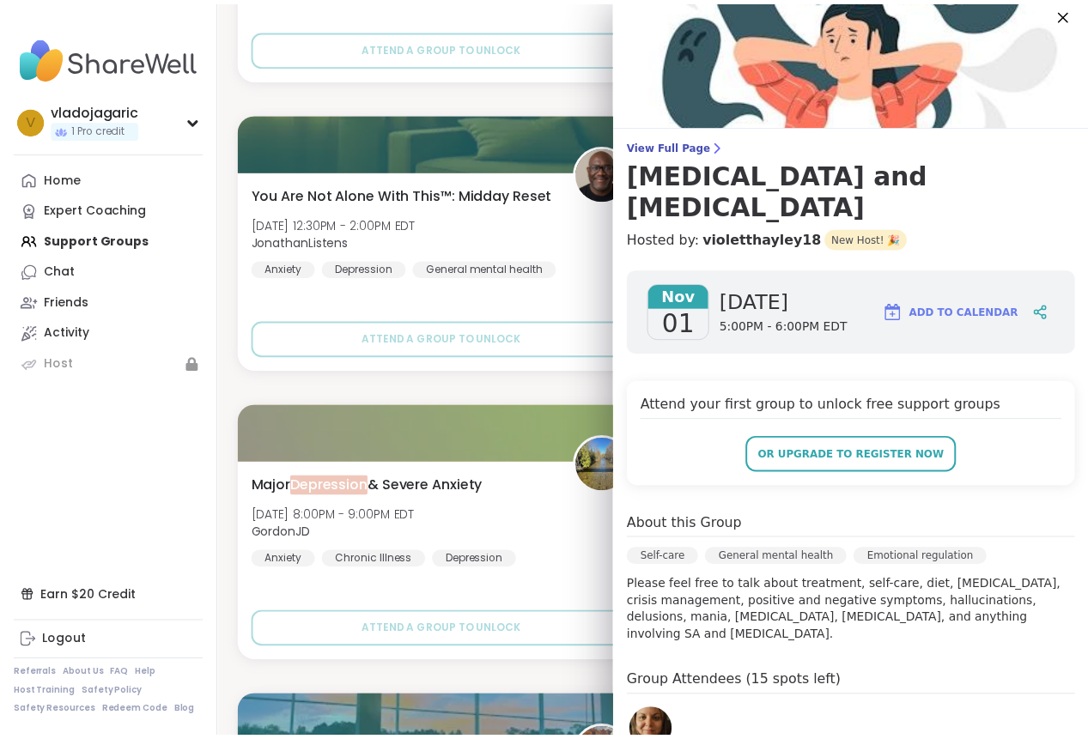
scroll to position [0, 0]
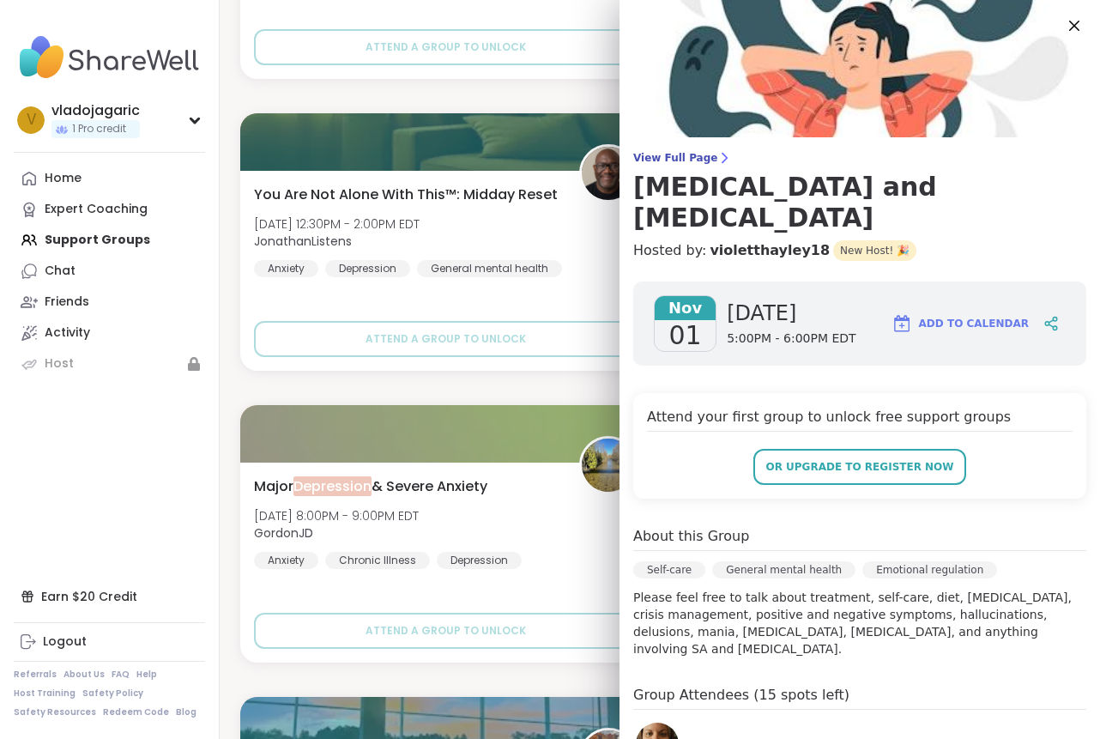
click at [690, 160] on span "View Full Page" at bounding box center [859, 158] width 453 height 14
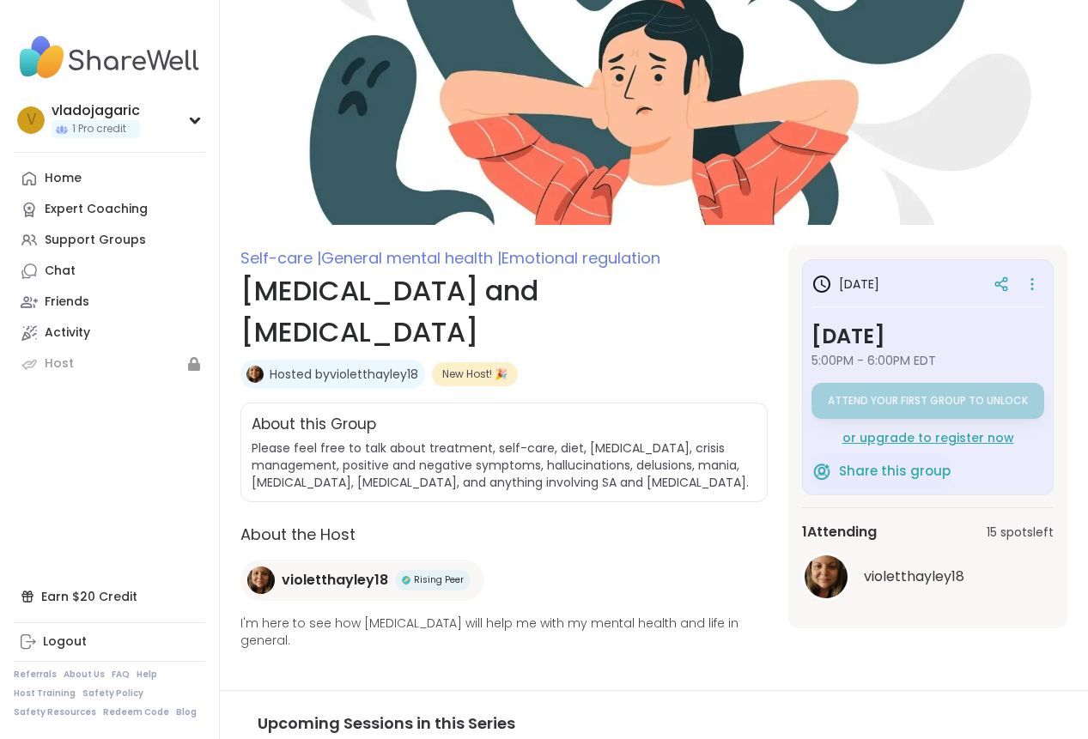
click at [343, 377] on link "Hosted by violetthayley18" at bounding box center [344, 374] width 148 height 17
click at [78, 179] on div "Home" at bounding box center [63, 178] width 37 height 17
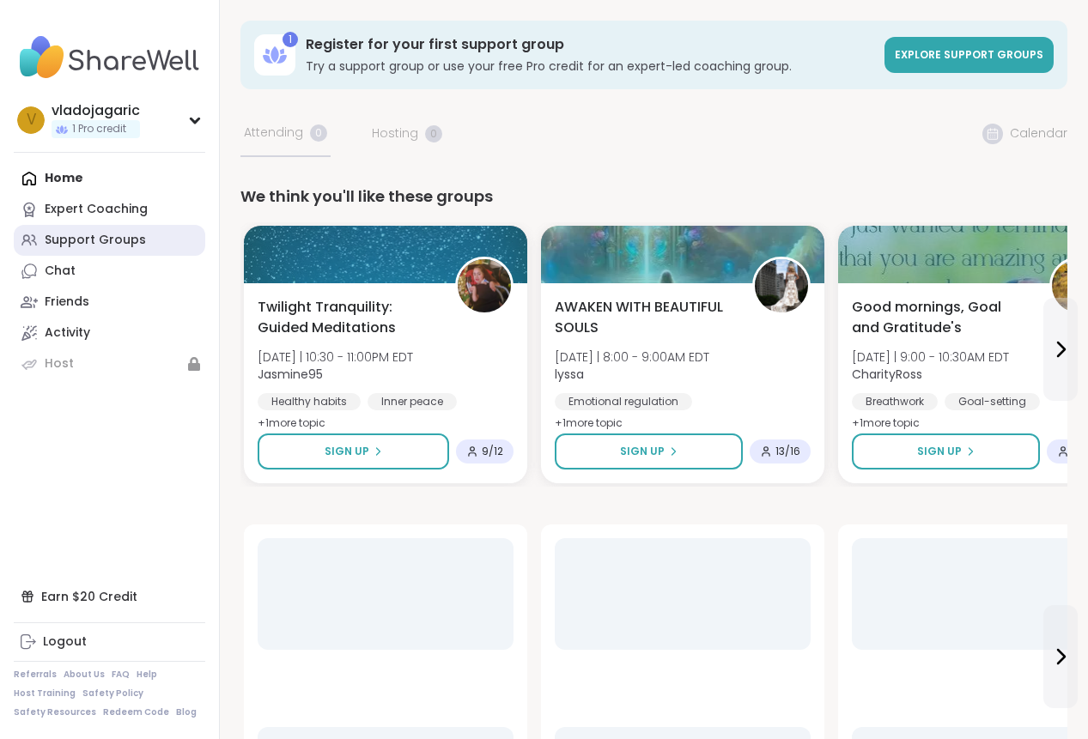
click at [135, 238] on div "Support Groups" at bounding box center [95, 240] width 101 height 17
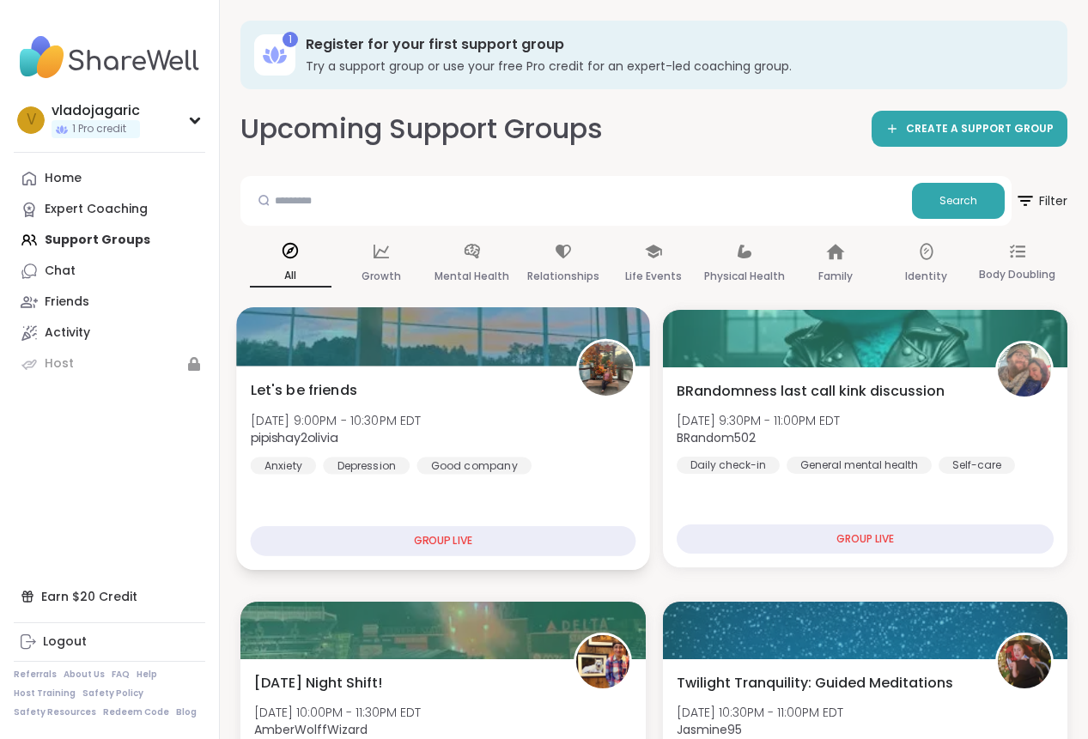
click at [308, 391] on span "Let's be friends" at bounding box center [304, 389] width 106 height 21
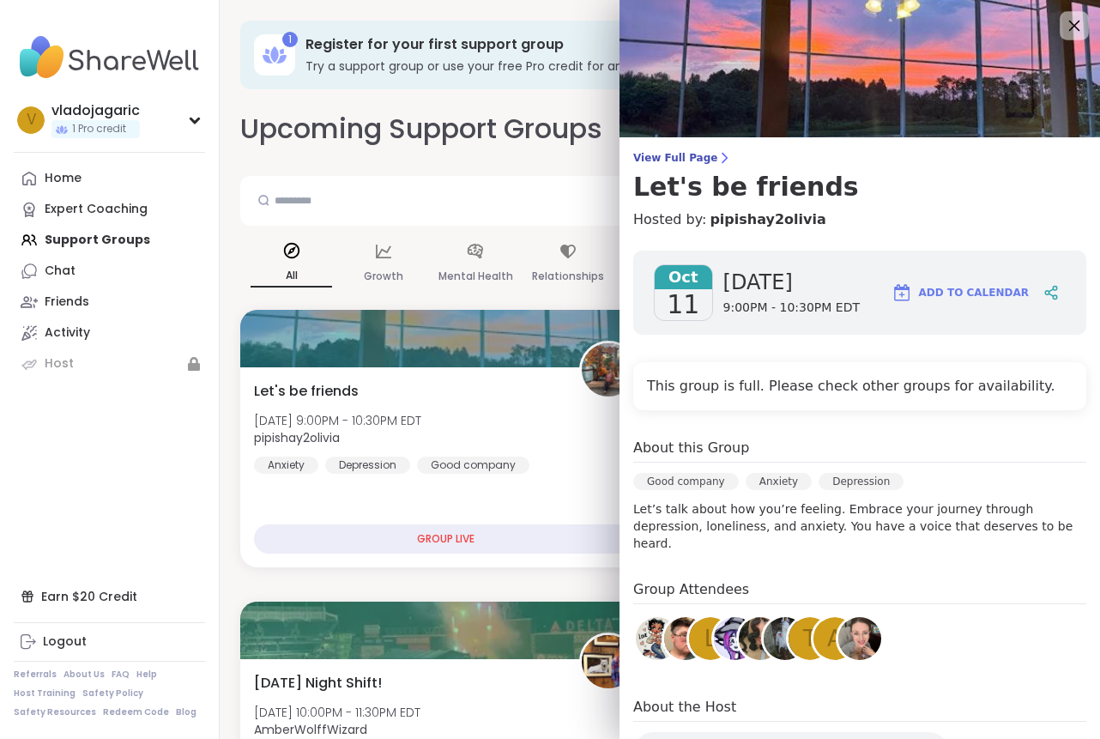
click at [1049, 29] on icon at bounding box center [1074, 25] width 21 height 21
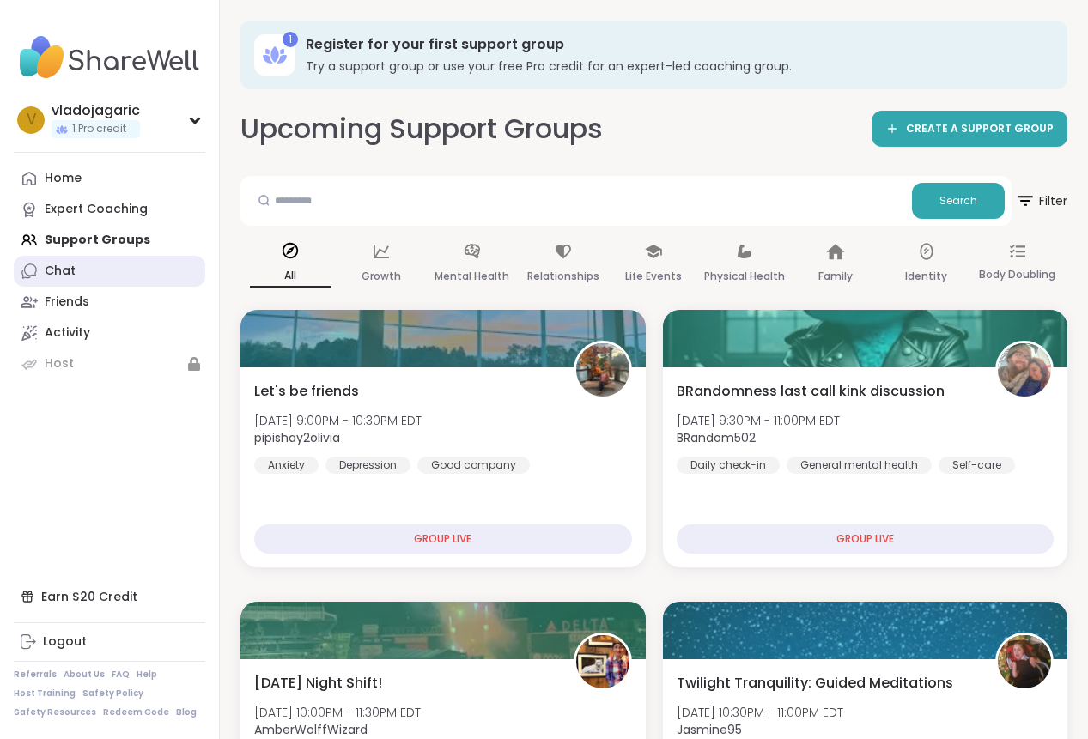
click at [99, 263] on link "Chat" at bounding box center [109, 271] width 191 height 31
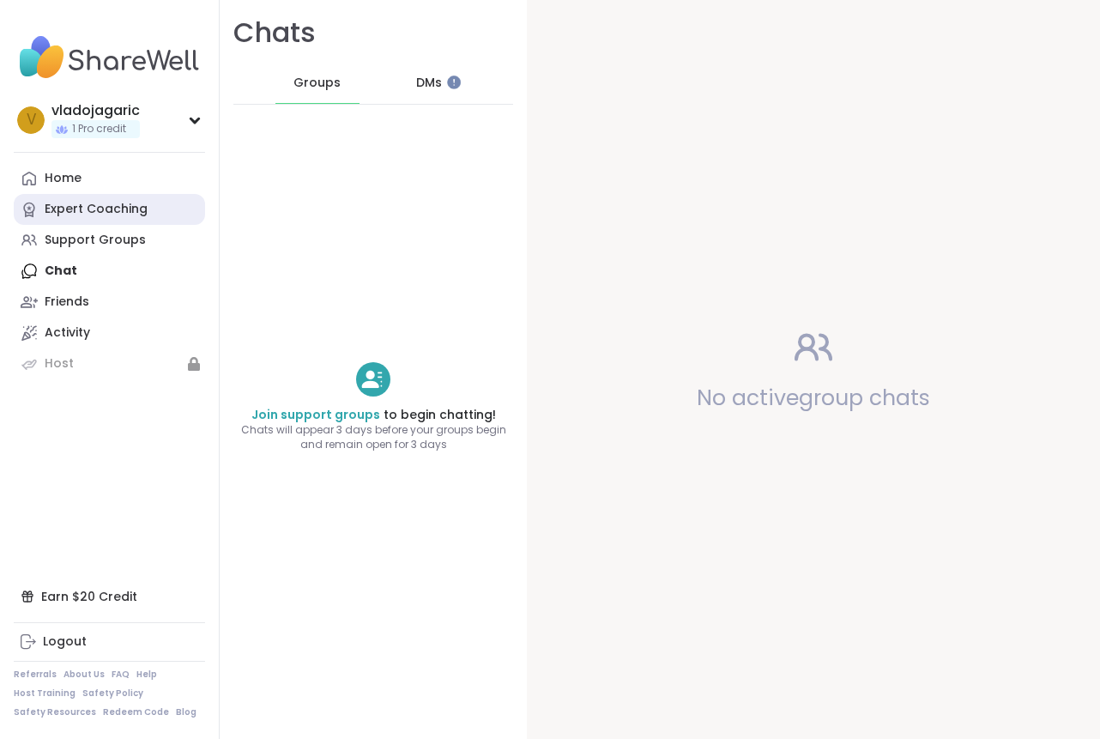
click at [88, 209] on div "Expert Coaching" at bounding box center [96, 209] width 103 height 17
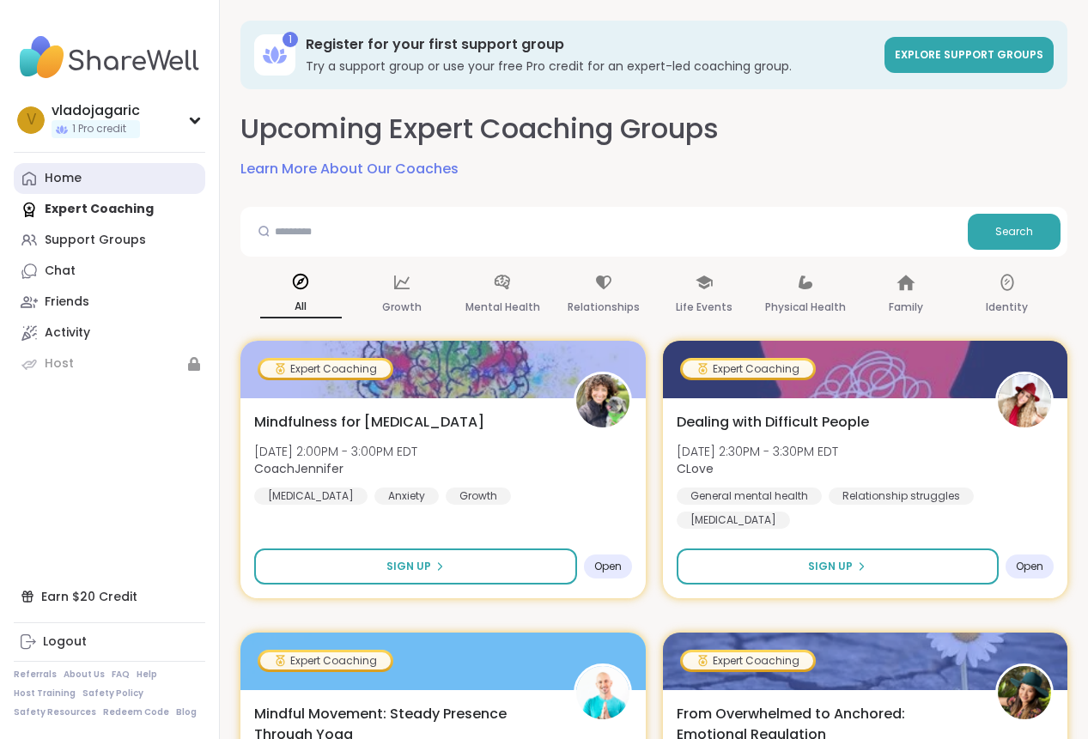
click at [86, 190] on link "Home" at bounding box center [109, 178] width 191 height 31
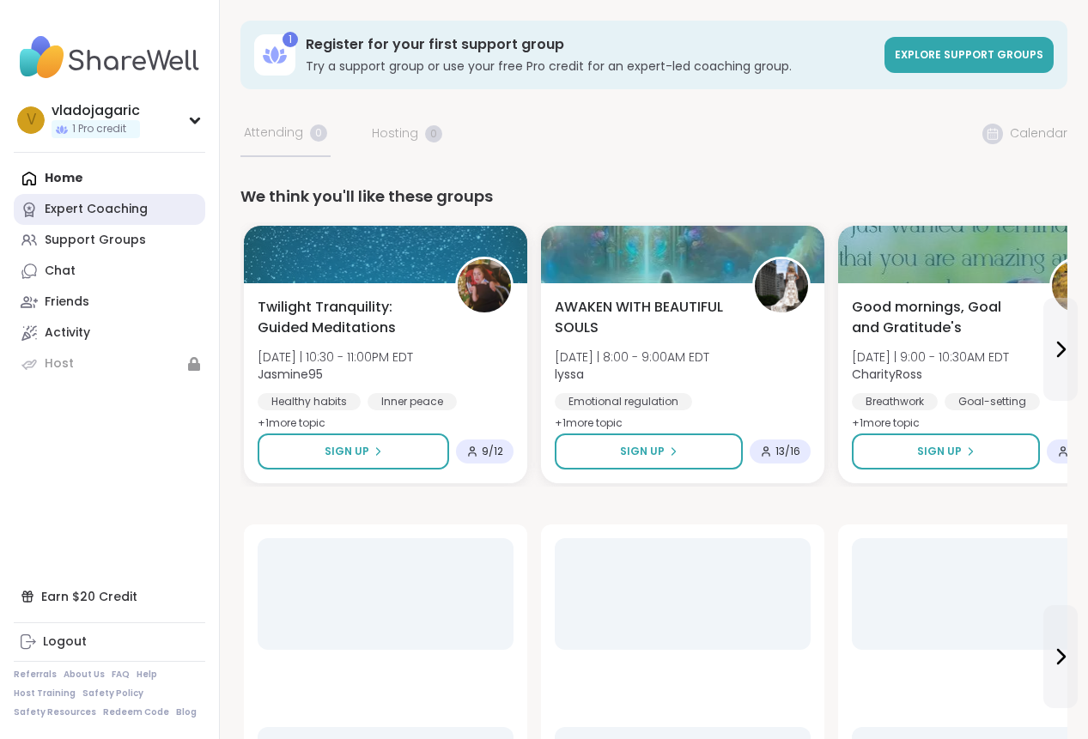
click at [133, 217] on div "Expert Coaching" at bounding box center [96, 209] width 103 height 17
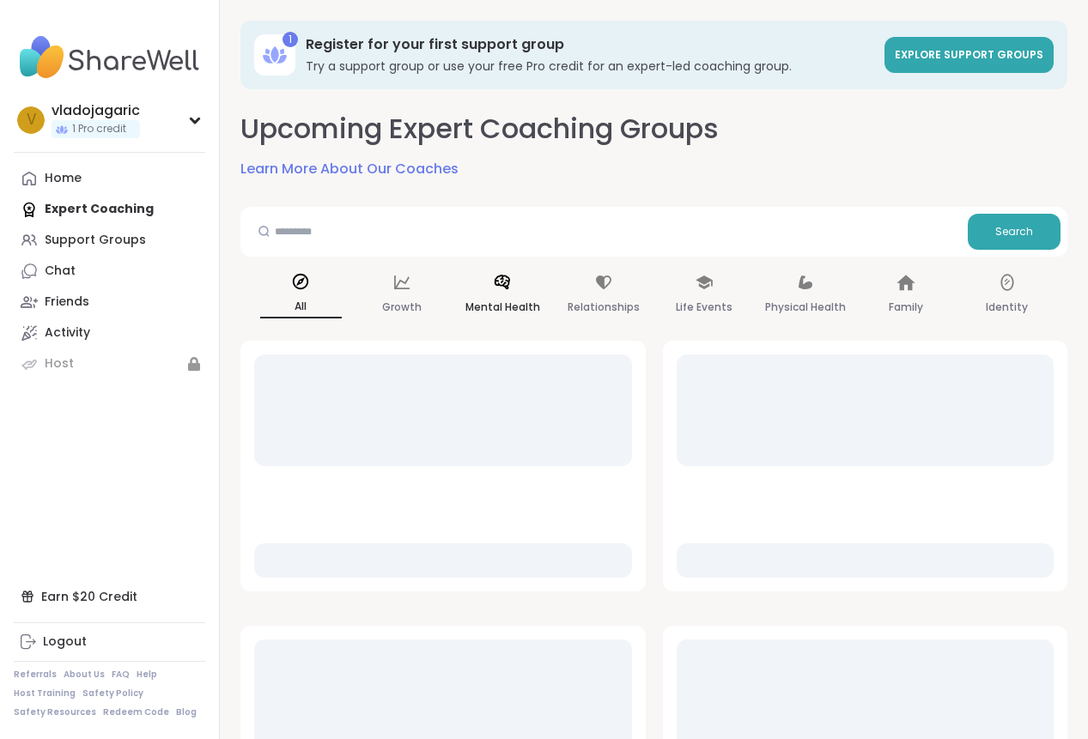
click at [496, 288] on icon at bounding box center [502, 282] width 19 height 19
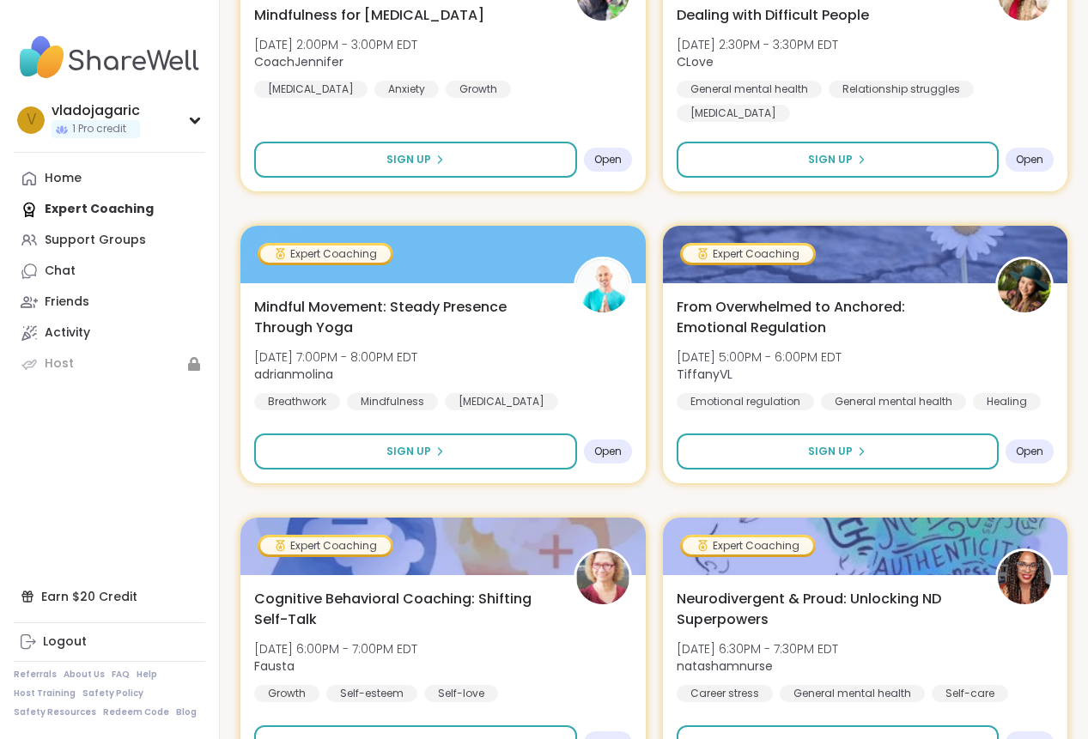
scroll to position [440, 0]
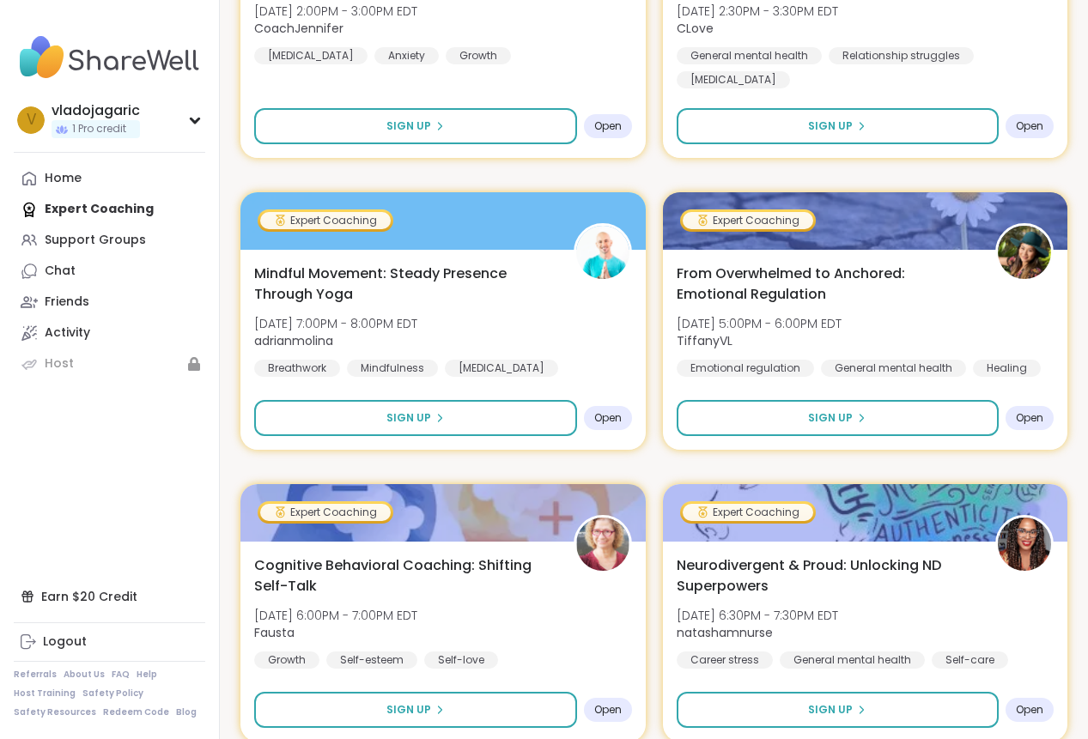
drag, startPoint x: 1086, startPoint y: 120, endPoint x: 1087, endPoint y: 133, distance: 12.9
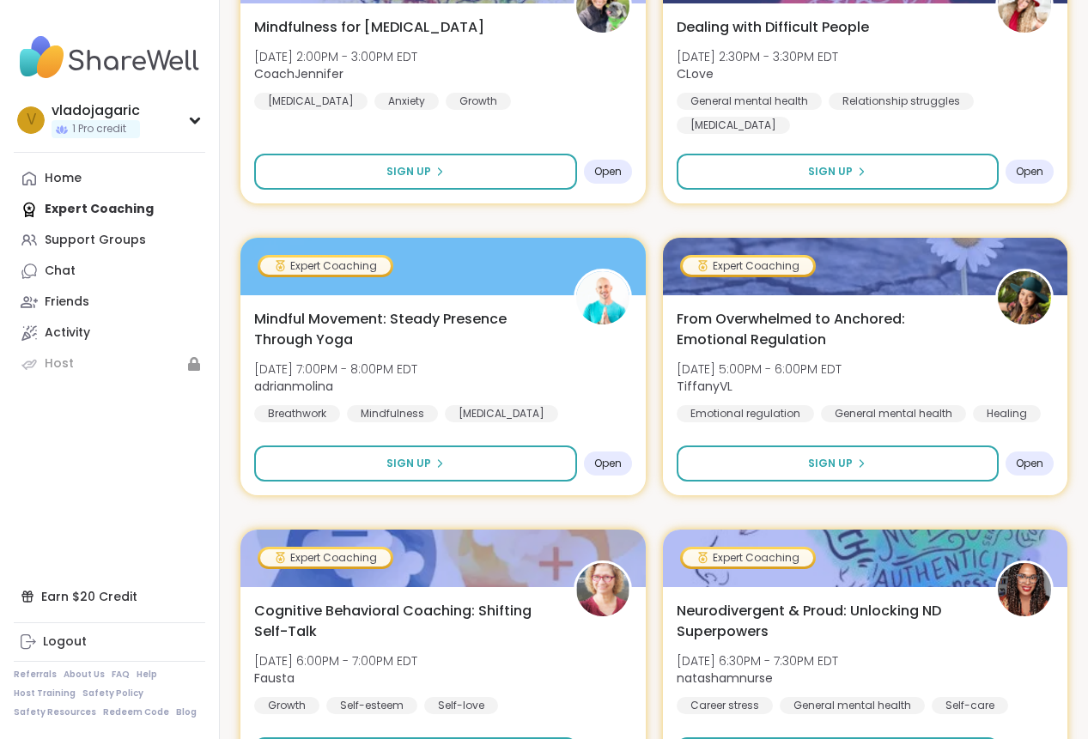
scroll to position [4767, 0]
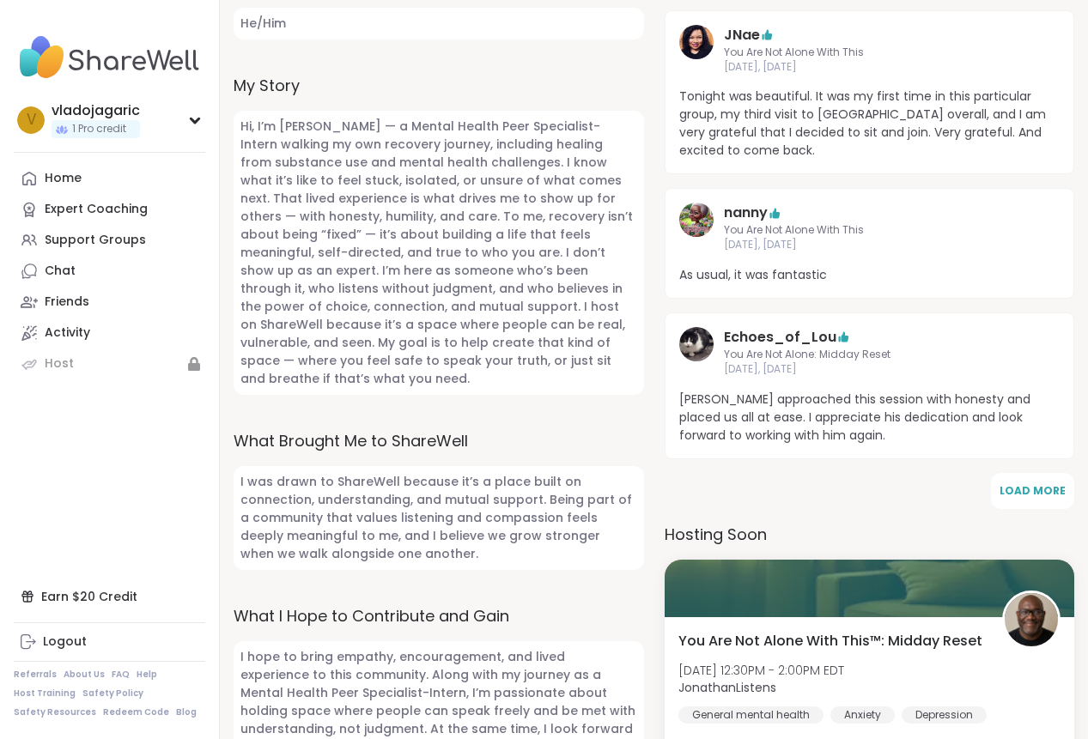
scroll to position [857, 0]
